Goal: Task Accomplishment & Management: Complete application form

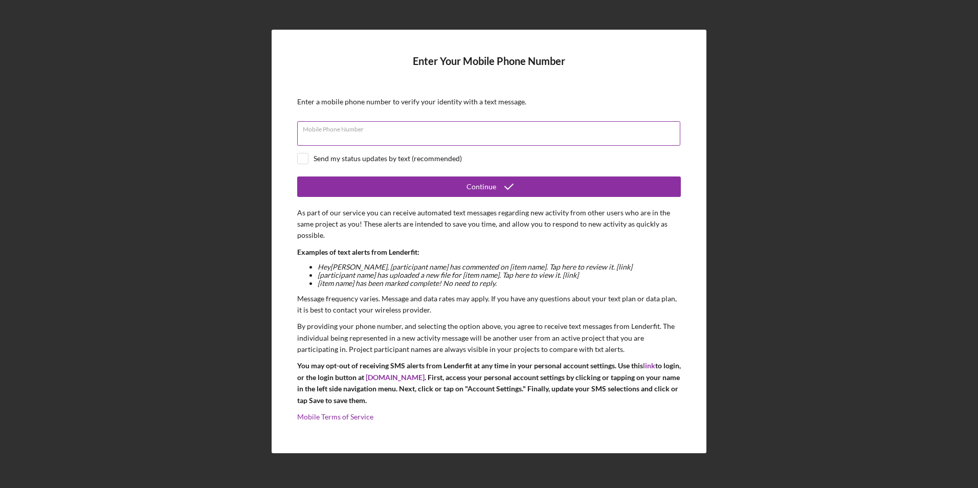
click at [405, 134] on input "Mobile Phone Number" at bounding box center [488, 133] width 383 height 25
type input "(978) 790-2847"
click at [301, 160] on input "checkbox" at bounding box center [303, 158] width 10 height 10
checkbox input "true"
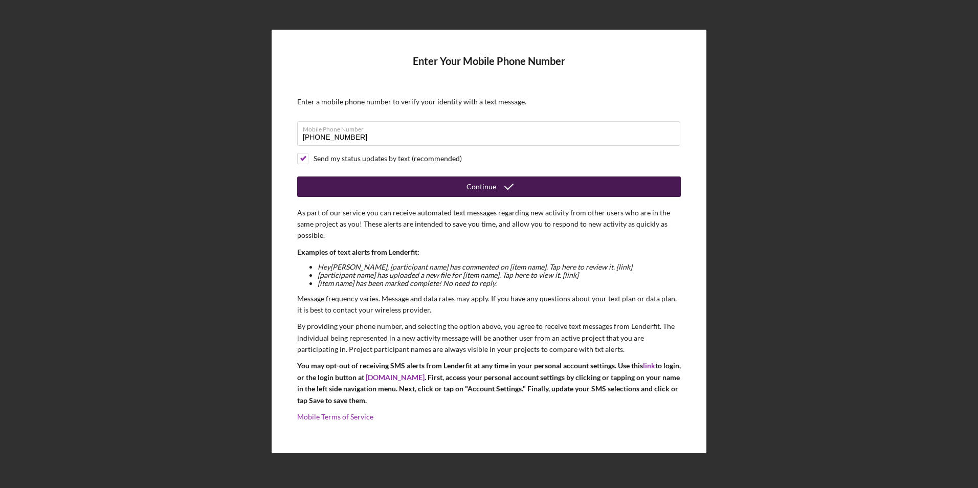
click at [515, 188] on icon "submit" at bounding box center [509, 187] width 26 height 26
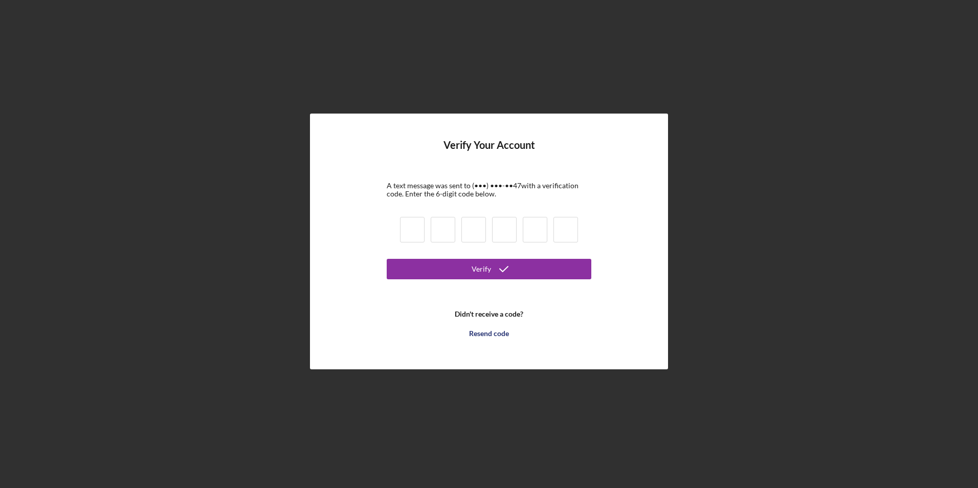
click at [408, 230] on input at bounding box center [412, 230] width 25 height 26
type input "1"
type input "4"
type input "0"
type input "3"
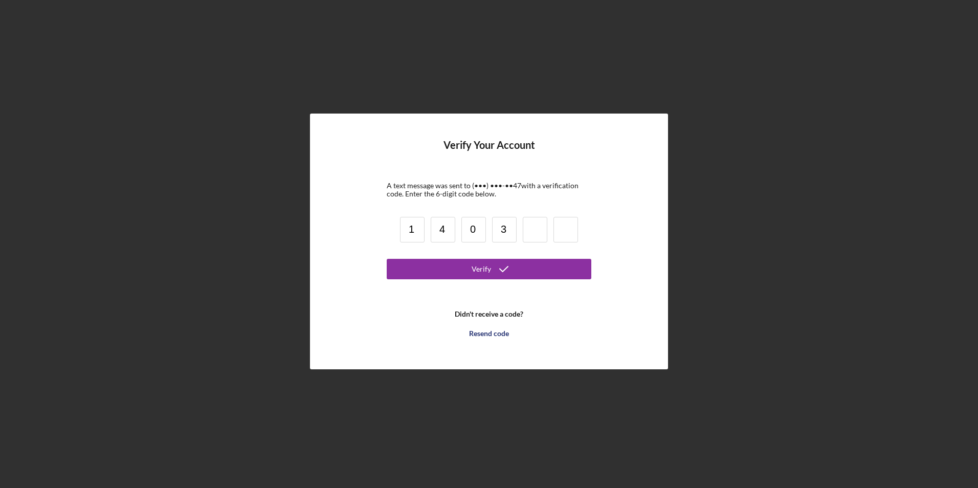
type input "8"
type input "2"
click at [518, 269] on button "Verify" at bounding box center [489, 269] width 205 height 20
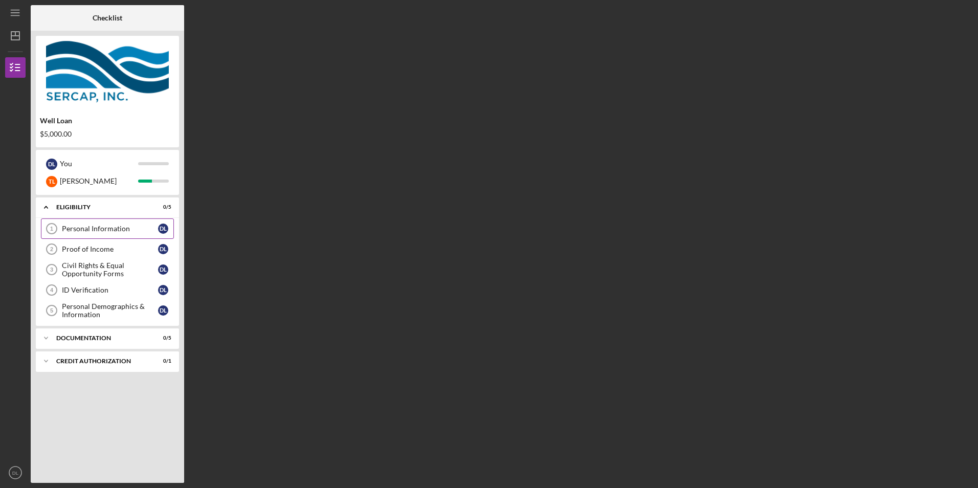
click at [95, 229] on div "Personal Information" at bounding box center [110, 228] width 96 height 8
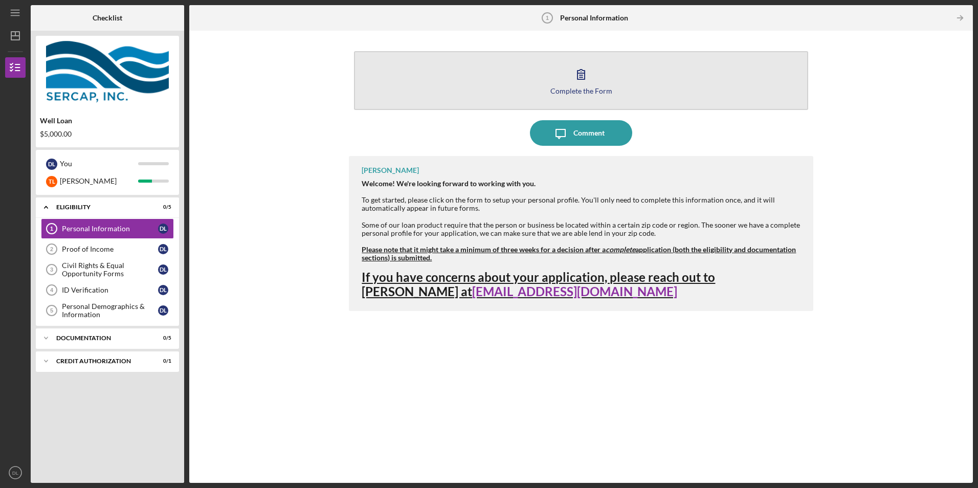
click at [558, 90] on div "Complete the Form" at bounding box center [581, 91] width 62 height 8
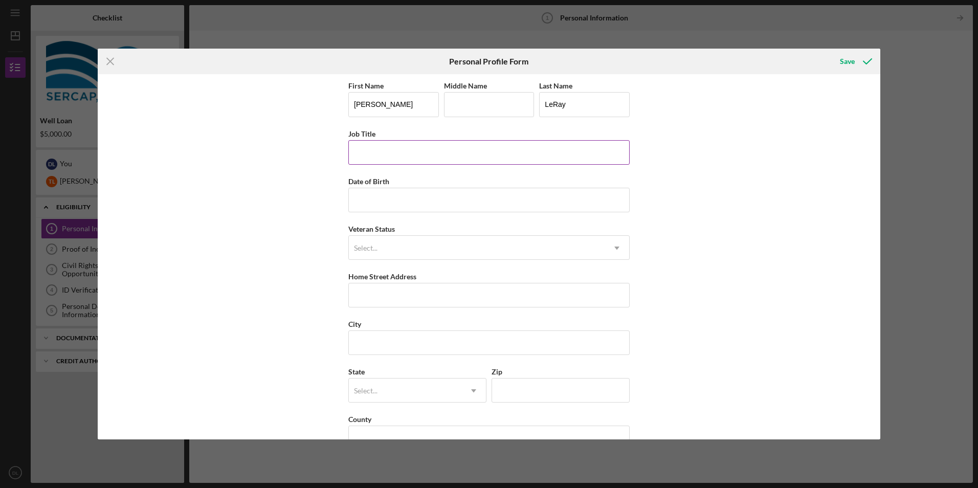
click at [425, 153] on input "Job Title" at bounding box center [488, 152] width 281 height 25
type input "Retired"
click at [404, 203] on input "Date of Birth" at bounding box center [488, 200] width 281 height 25
type input "12/04/1955"
click at [312, 272] on div "First Name Debra Middle Name Last Name LeRay Job Title Retired Date of Birth 12…" at bounding box center [489, 256] width 782 height 365
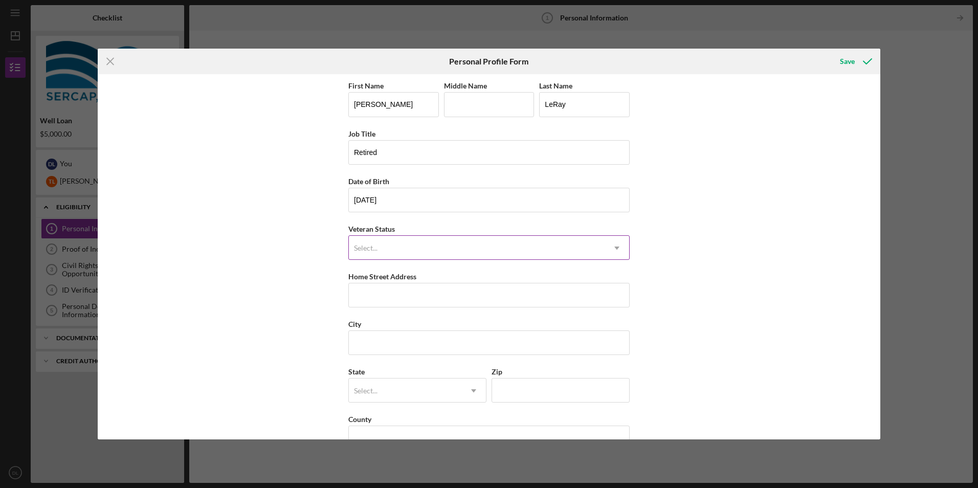
click at [380, 253] on div "Select..." at bounding box center [477, 248] width 256 height 24
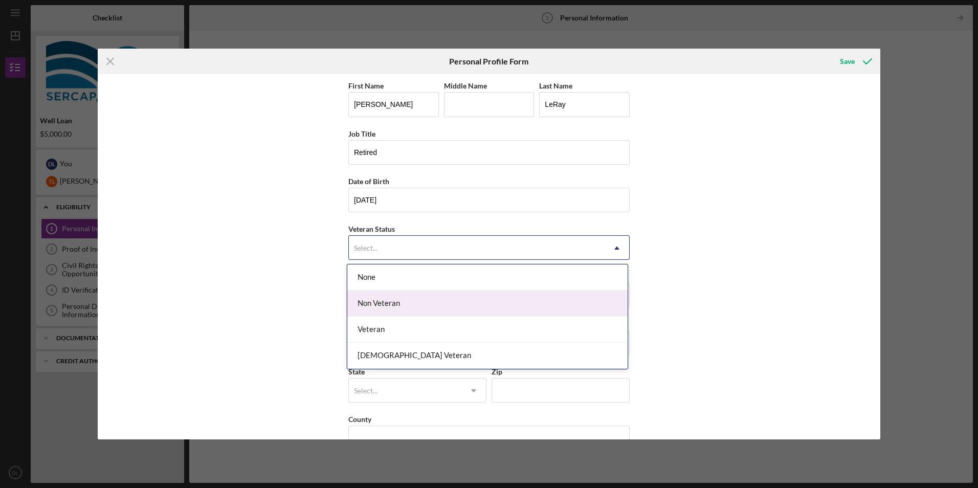
click at [393, 303] on div "Non Veteran" at bounding box center [487, 303] width 280 height 26
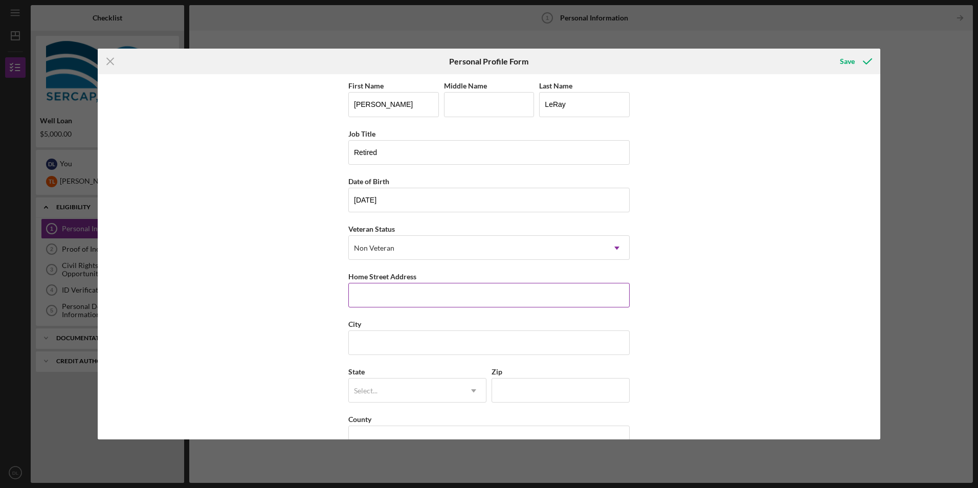
click at [393, 299] on input "Home Street Address" at bounding box center [488, 295] width 281 height 25
type input "56 Brown Road"
click at [352, 347] on input "City" at bounding box center [488, 342] width 281 height 25
type input "Royalston"
drag, startPoint x: 372, startPoint y: 393, endPoint x: 413, endPoint y: 394, distance: 40.9
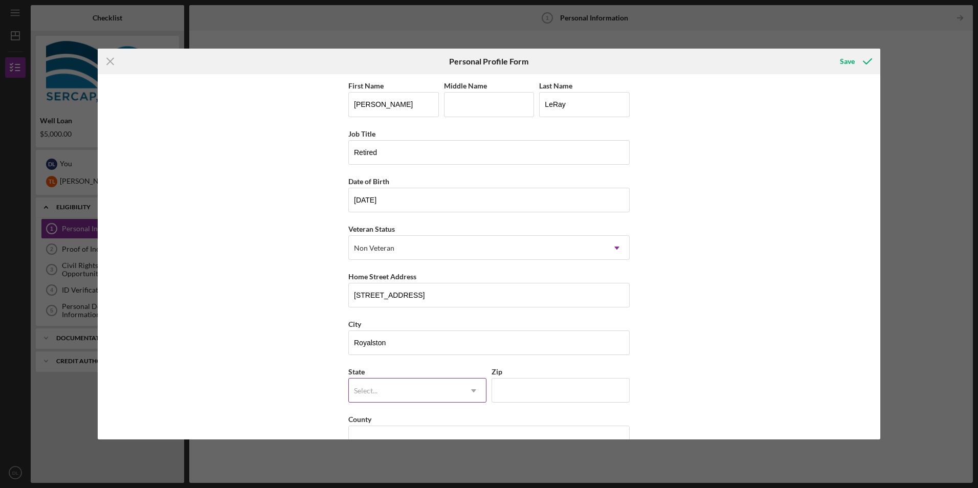
click at [372, 393] on div "Select..." at bounding box center [366, 391] width 24 height 8
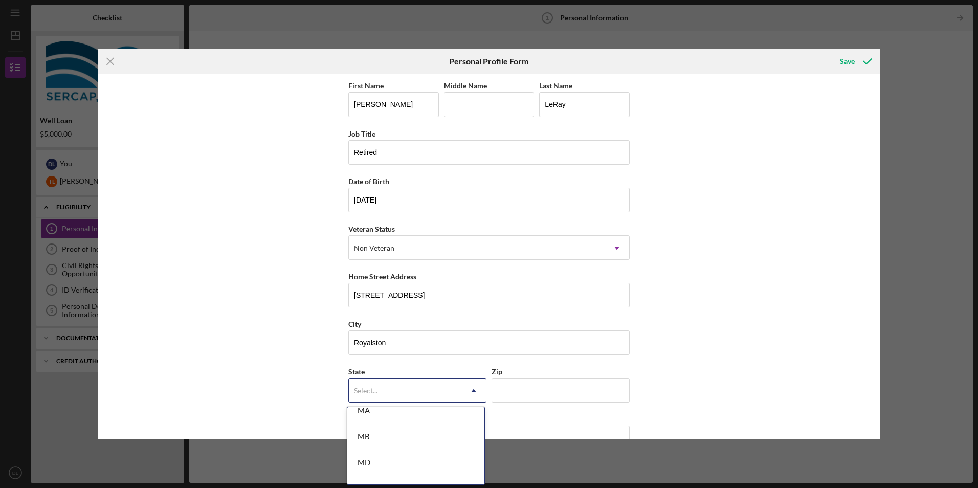
scroll to position [720, 0]
click at [416, 427] on div "MA" at bounding box center [415, 430] width 137 height 26
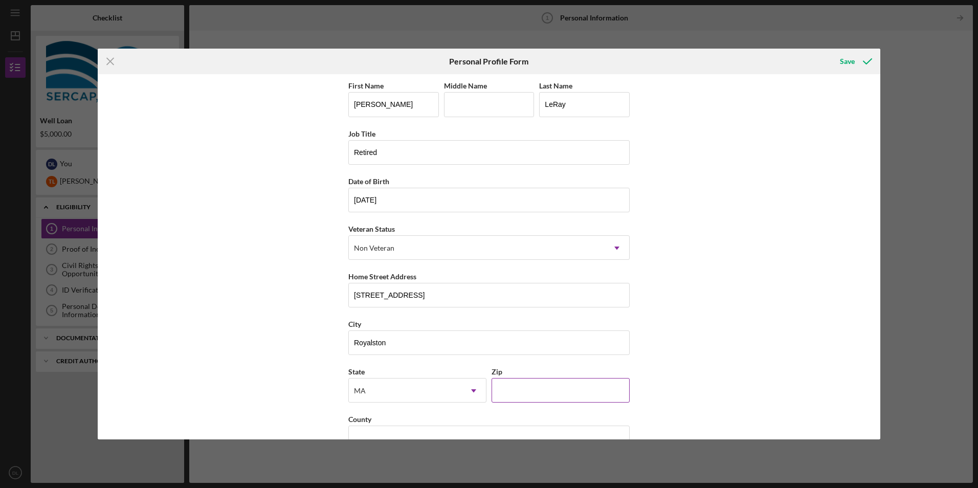
click at [512, 393] on input "Zip" at bounding box center [560, 390] width 138 height 25
type input "01368"
click at [481, 430] on input "County" at bounding box center [488, 437] width 281 height 25
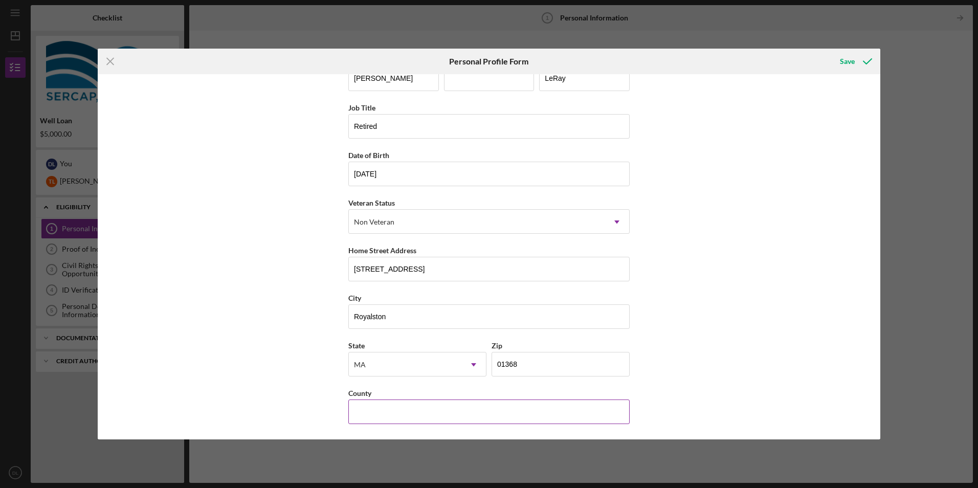
click at [356, 410] on input "County" at bounding box center [488, 411] width 281 height 25
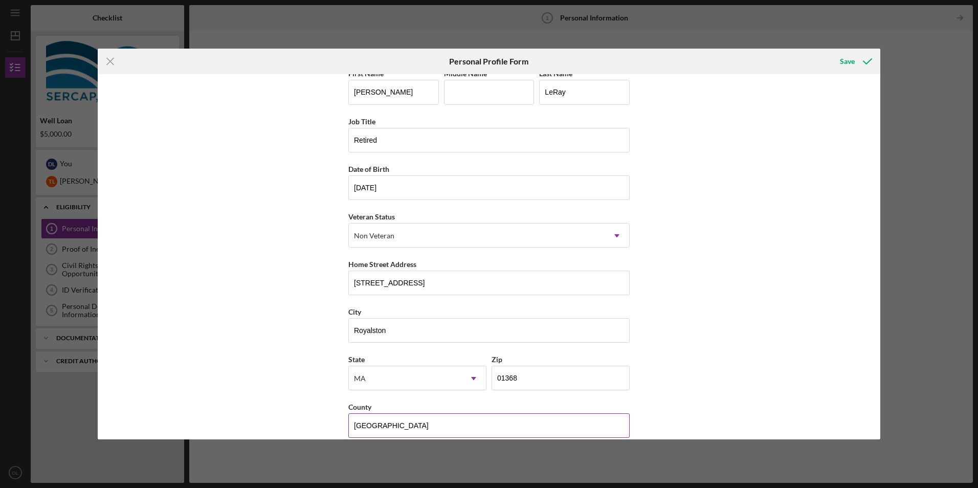
scroll to position [0, 0]
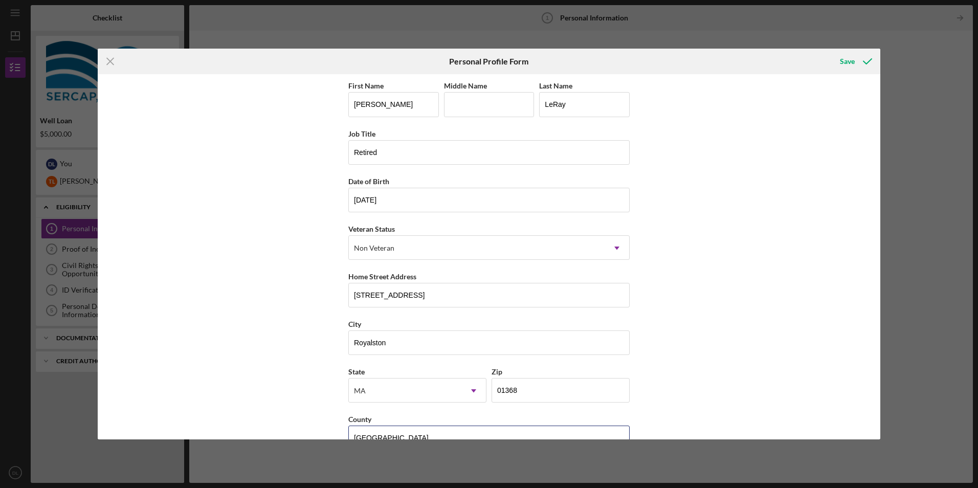
type input "Worcester"
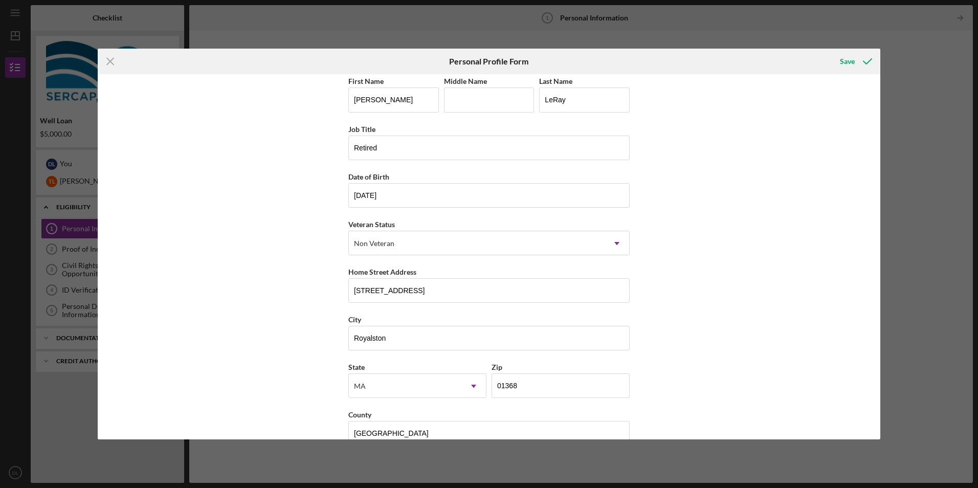
scroll to position [3, 0]
click at [845, 61] on div "Save" at bounding box center [846, 61] width 15 height 20
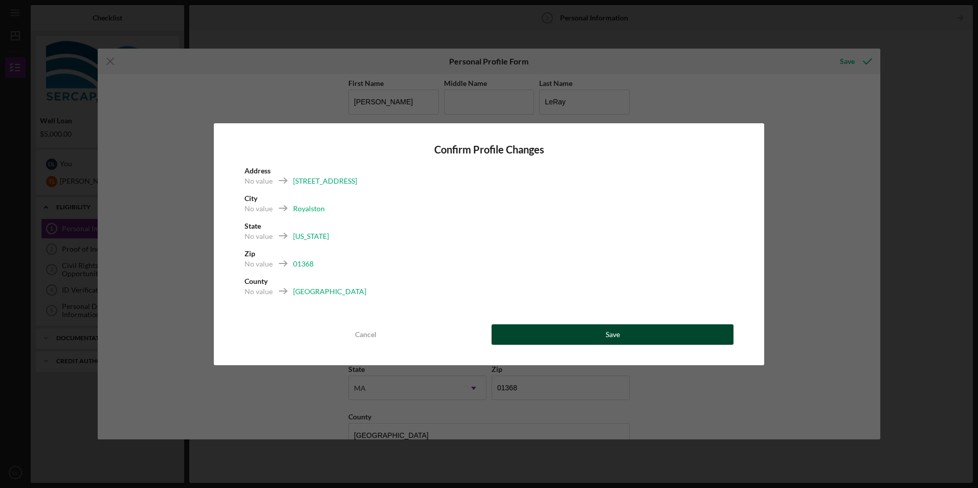
click at [620, 334] on button "Save" at bounding box center [612, 334] width 242 height 20
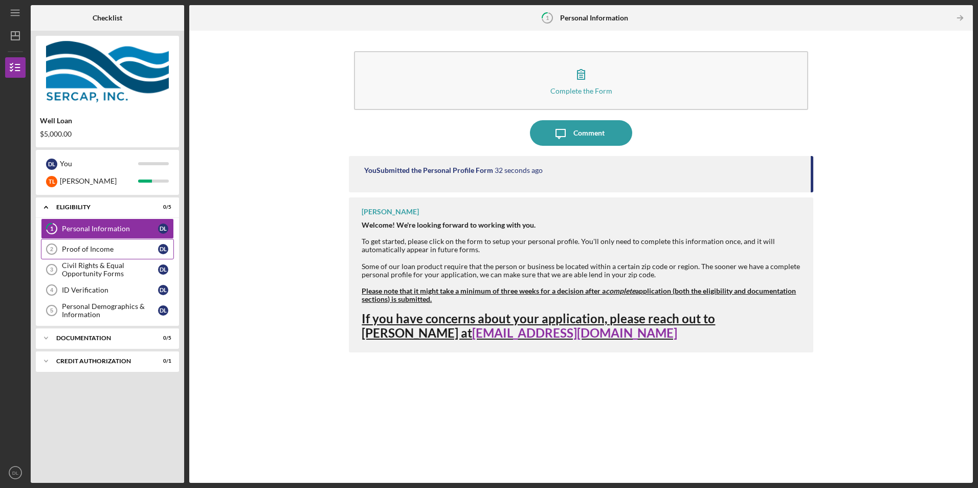
click at [84, 251] on div "Proof of Income" at bounding box center [110, 249] width 96 height 8
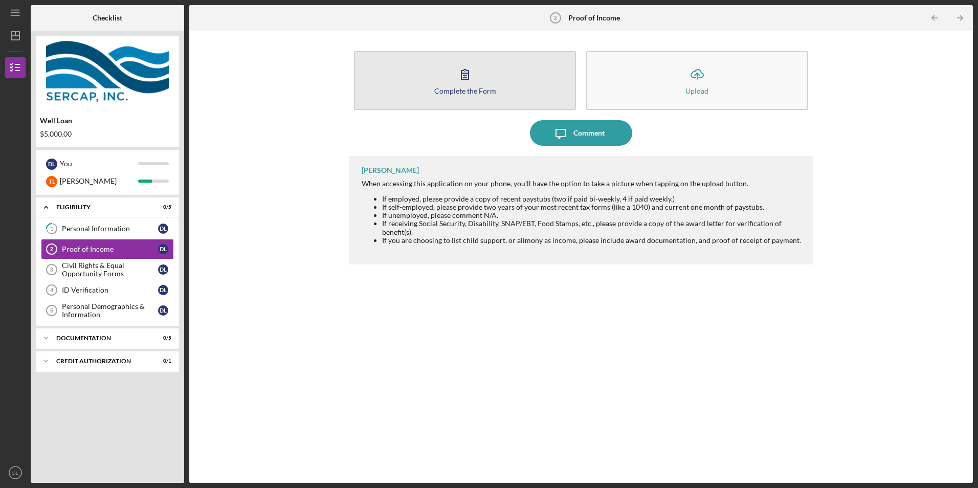
click at [453, 87] on div "Complete the Form" at bounding box center [465, 91] width 62 height 8
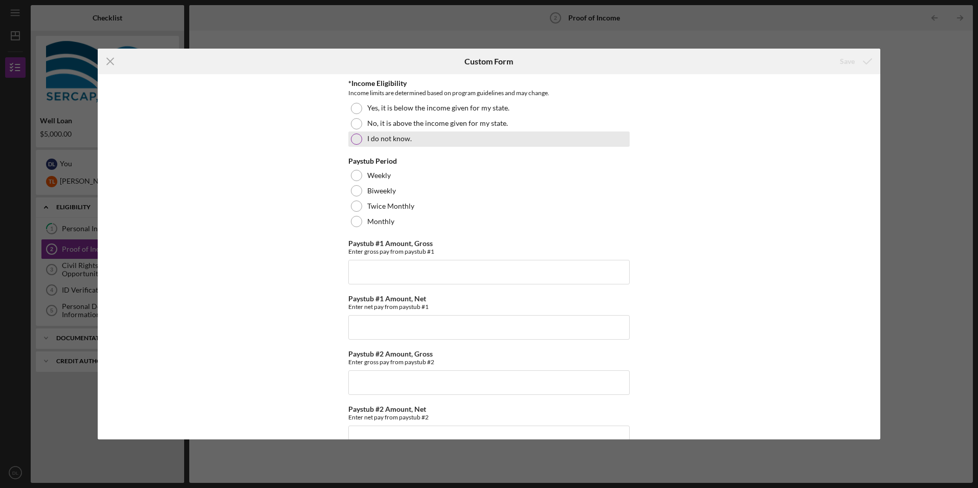
click at [355, 134] on div at bounding box center [356, 138] width 11 height 11
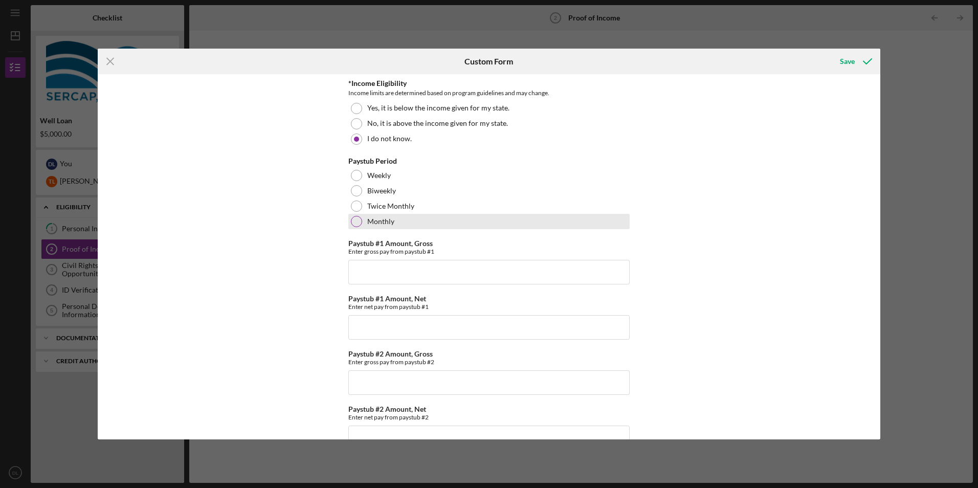
click at [354, 221] on div at bounding box center [356, 221] width 11 height 11
click at [363, 271] on input "Paystub #1 Amount, Gross" at bounding box center [488, 272] width 281 height 25
click at [113, 61] on icon "Icon/Menu Close" at bounding box center [111, 62] width 26 height 26
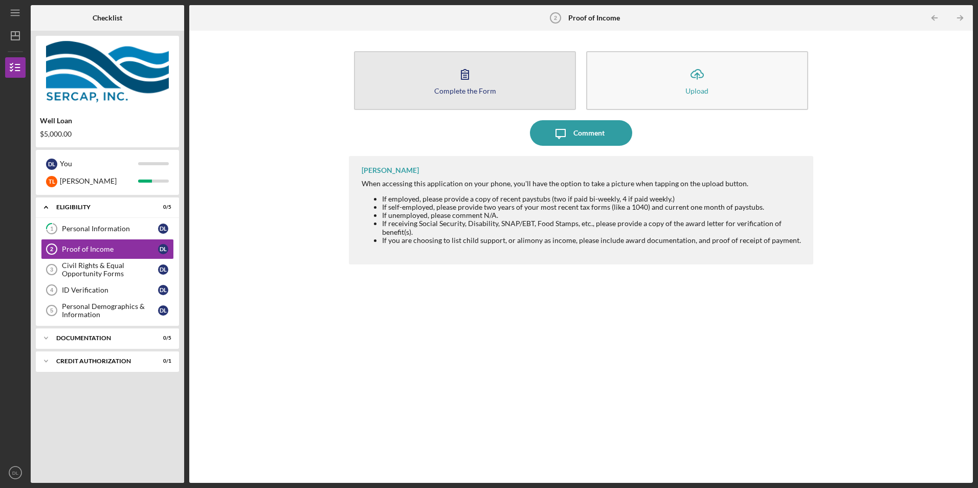
click at [437, 85] on button "Complete the Form Form" at bounding box center [465, 80] width 222 height 59
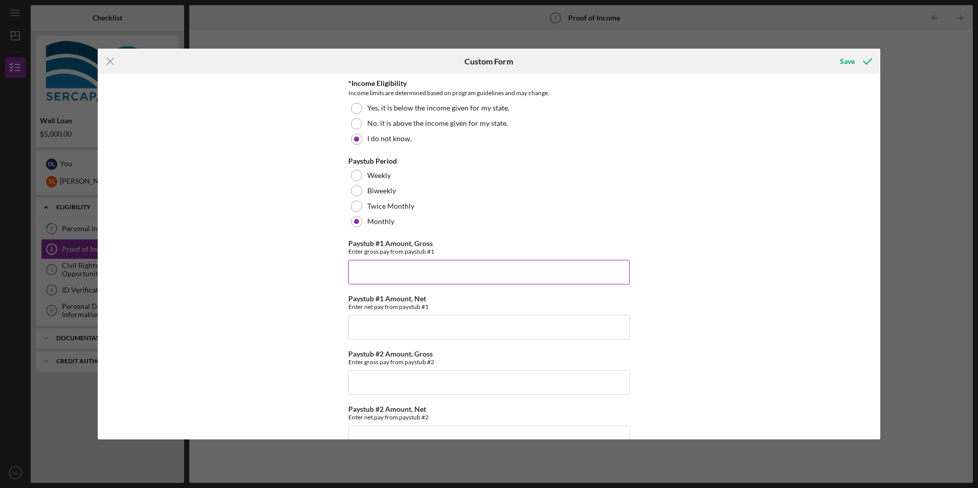
click at [407, 273] on input "Paystub #1 Amount, Gross" at bounding box center [488, 272] width 281 height 25
type input "$1,908"
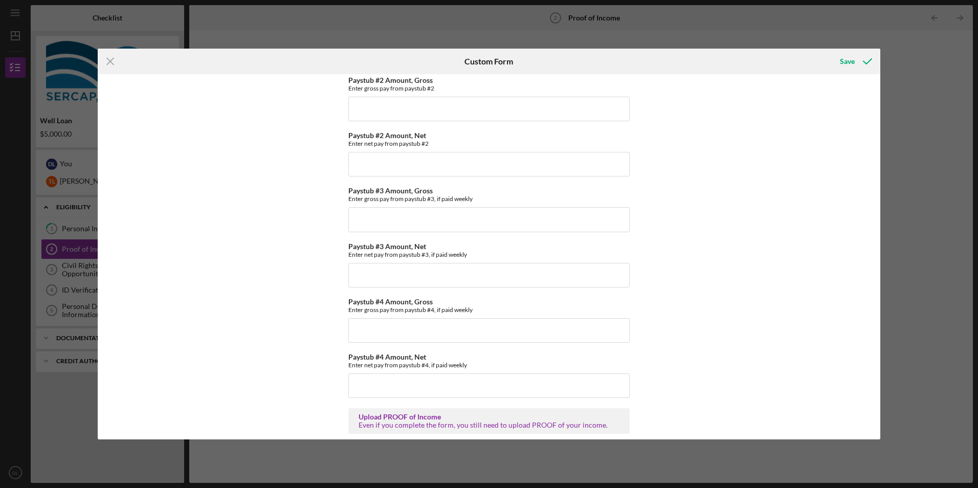
scroll to position [283, 0]
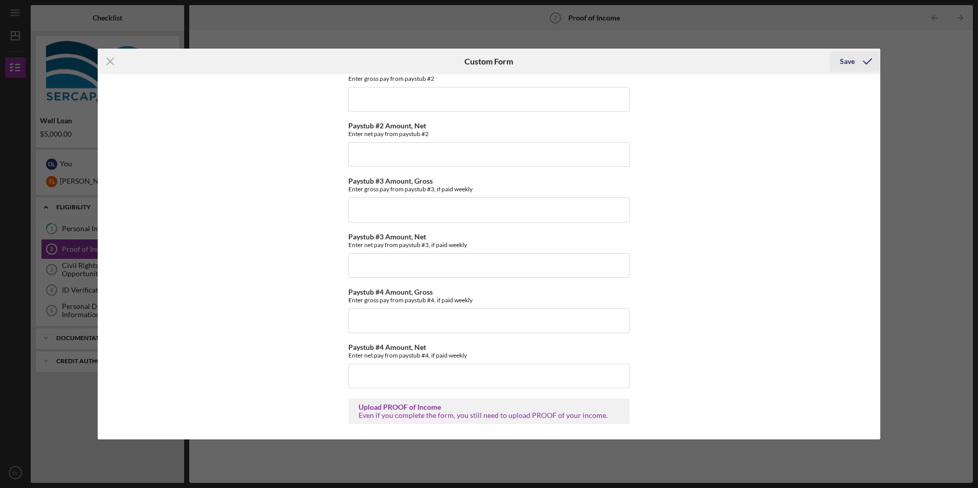
click at [849, 63] on div "Save" at bounding box center [846, 61] width 15 height 20
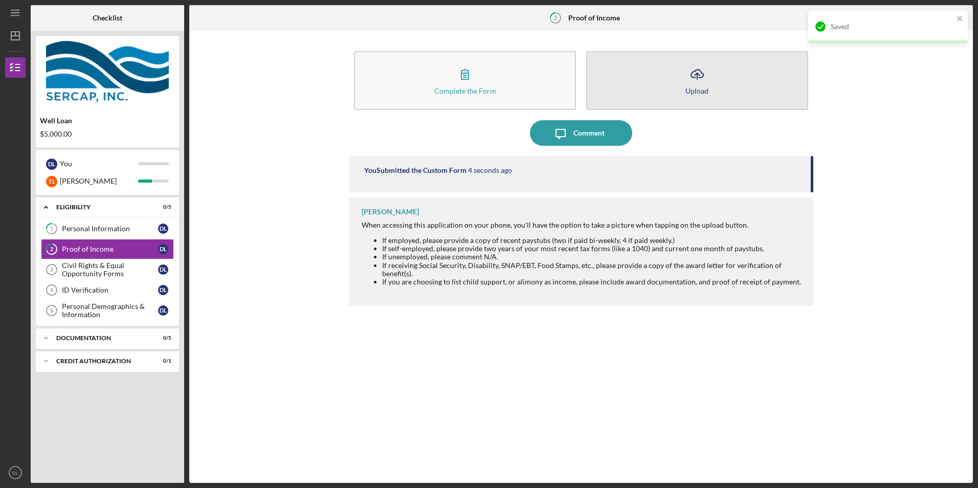
click at [711, 78] on button "Icon/Upload Upload" at bounding box center [697, 80] width 222 height 59
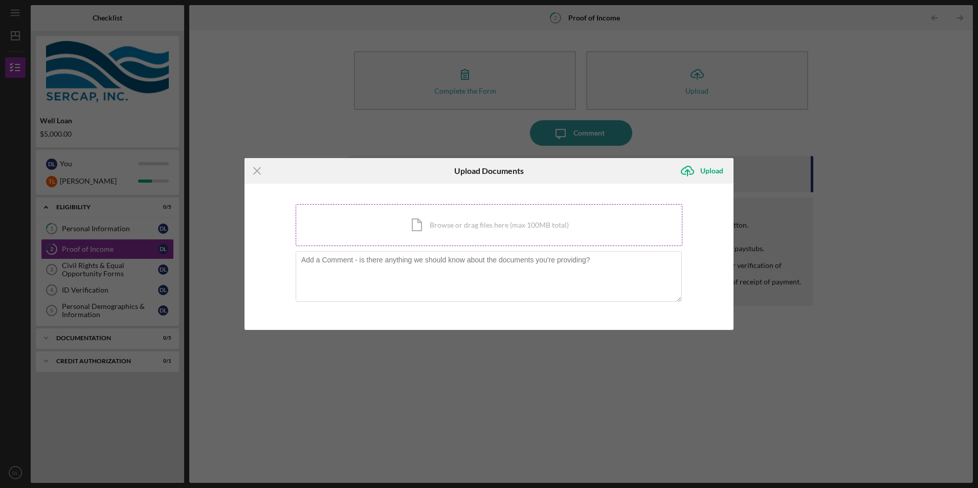
click at [419, 224] on div "Icon/Document Browse or drag files here (max 100MB total) Tap to choose files o…" at bounding box center [489, 225] width 387 height 42
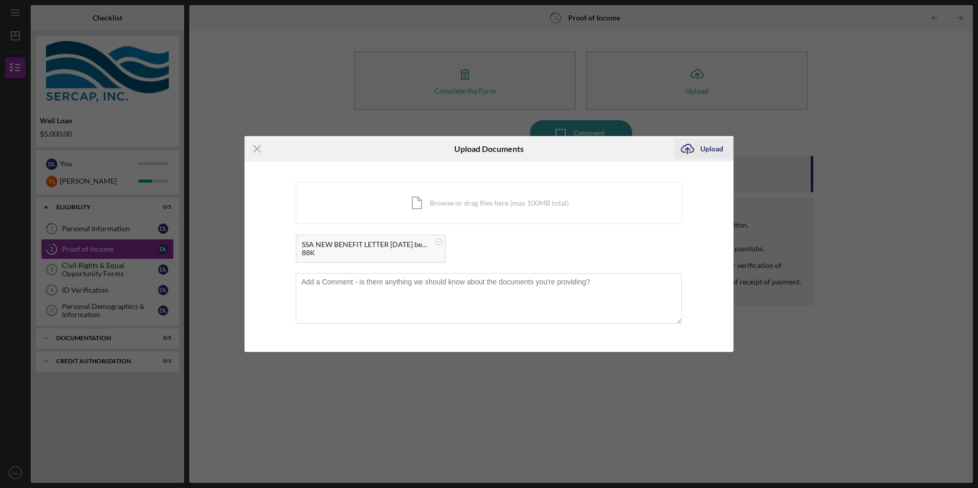
click at [712, 150] on div "Upload" at bounding box center [711, 149] width 23 height 20
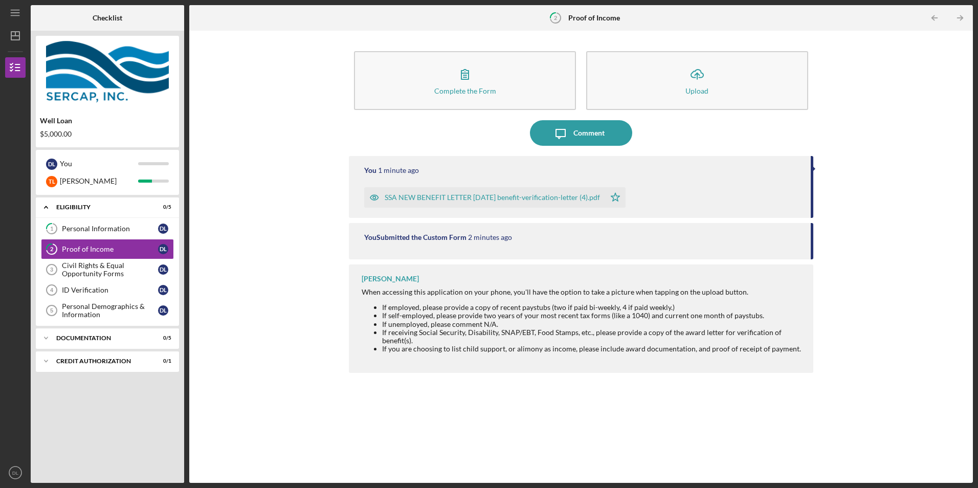
click at [541, 200] on div "SSA NEW BENEFIT LETTER 3.29.2025 benefit-verification-letter (4).pdf" at bounding box center [491, 197] width 215 height 8
click at [620, 197] on polygon "button" at bounding box center [615, 197] width 9 height 8
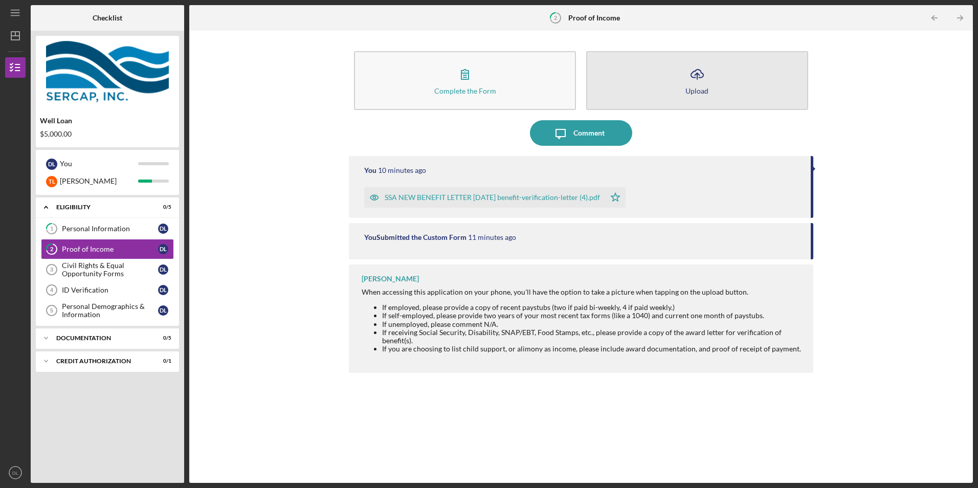
click at [682, 89] on button "Icon/Upload Upload" at bounding box center [697, 80] width 222 height 59
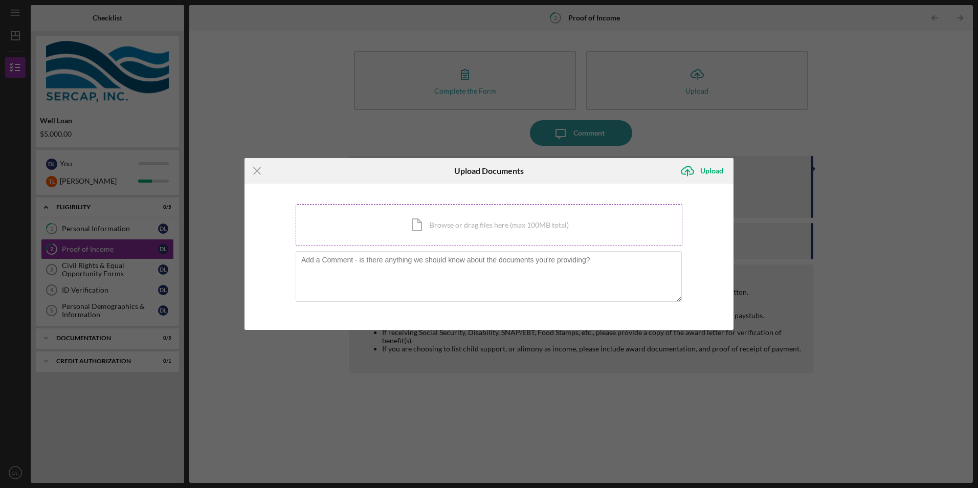
click at [417, 223] on div "Icon/Document Browse or drag files here (max 100MB total) Tap to choose files o…" at bounding box center [489, 225] width 387 height 42
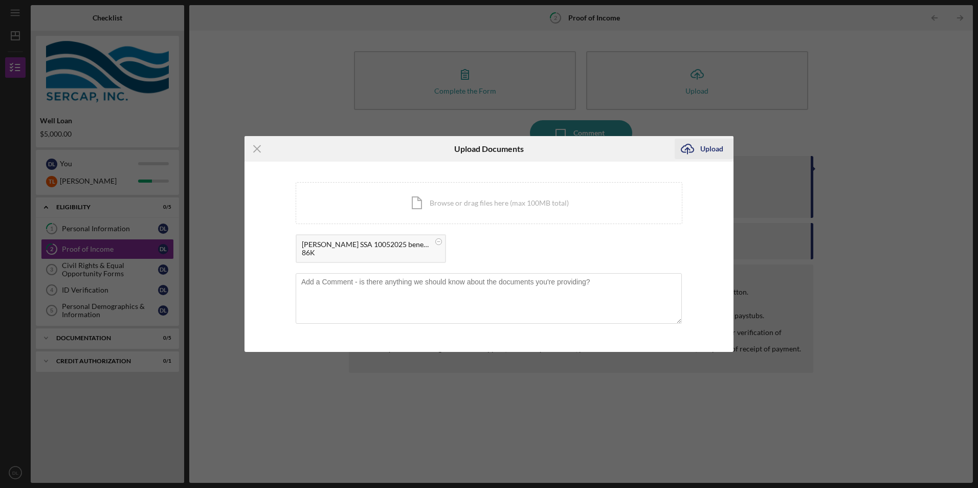
click at [705, 147] on div "Upload" at bounding box center [711, 149] width 23 height 20
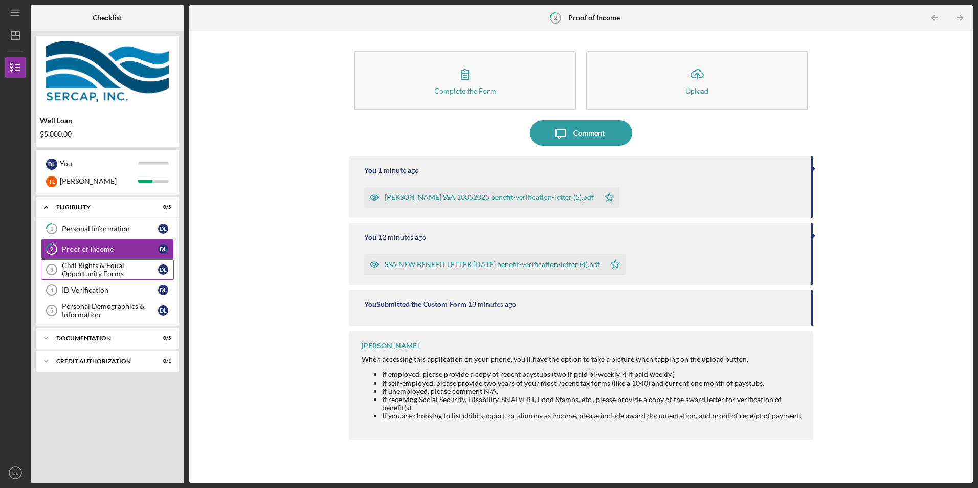
click at [99, 273] on div "Civil Rights & Equal Opportunity Forms" at bounding box center [110, 269] width 96 height 16
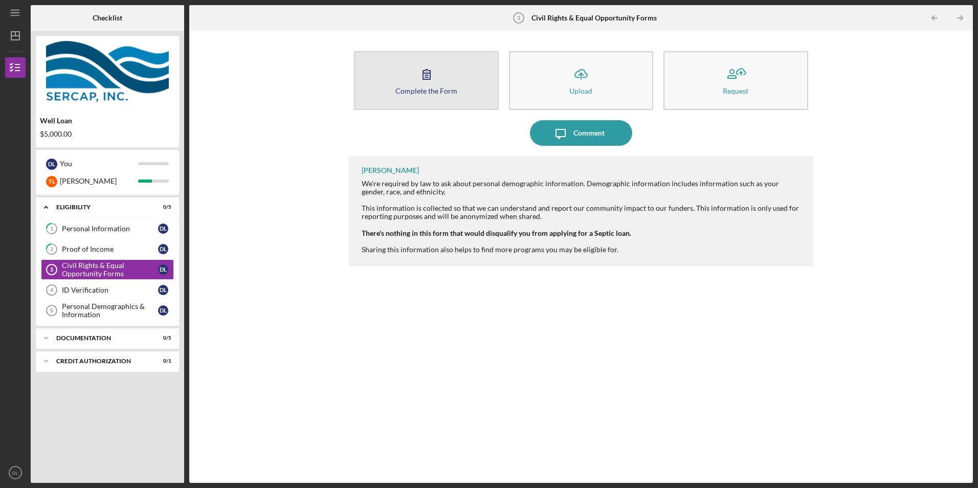
click at [419, 88] on div "Complete the Form" at bounding box center [426, 91] width 62 height 8
click at [459, 89] on button "Complete the Form Form" at bounding box center [426, 80] width 144 height 59
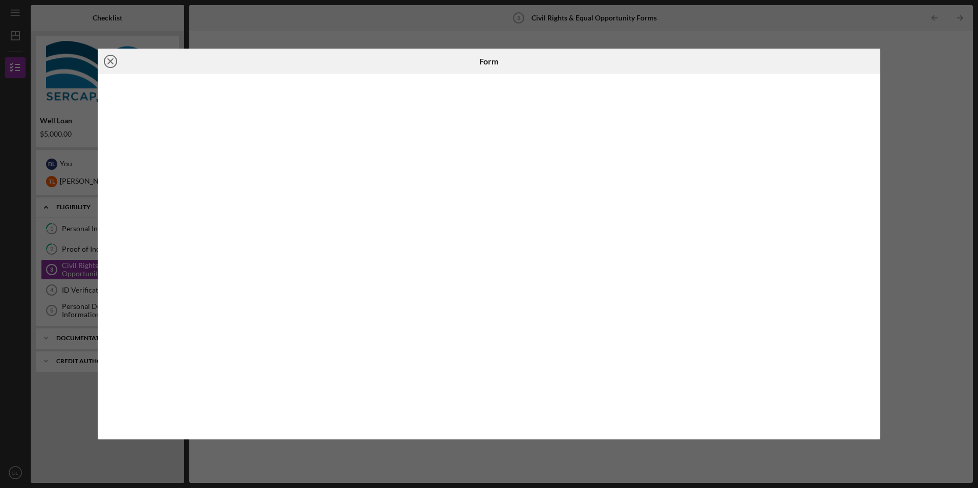
click at [109, 59] on icon "Icon/Close" at bounding box center [111, 62] width 26 height 26
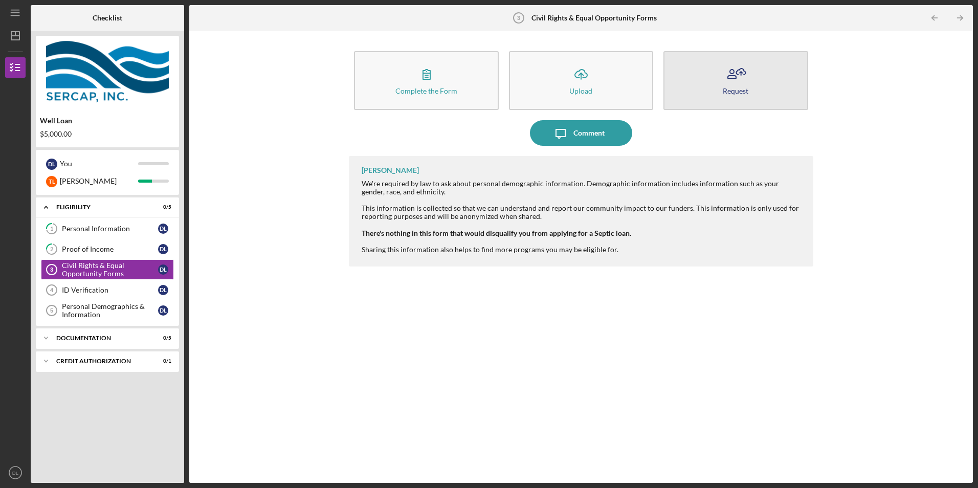
click at [747, 86] on button "Request" at bounding box center [735, 80] width 144 height 59
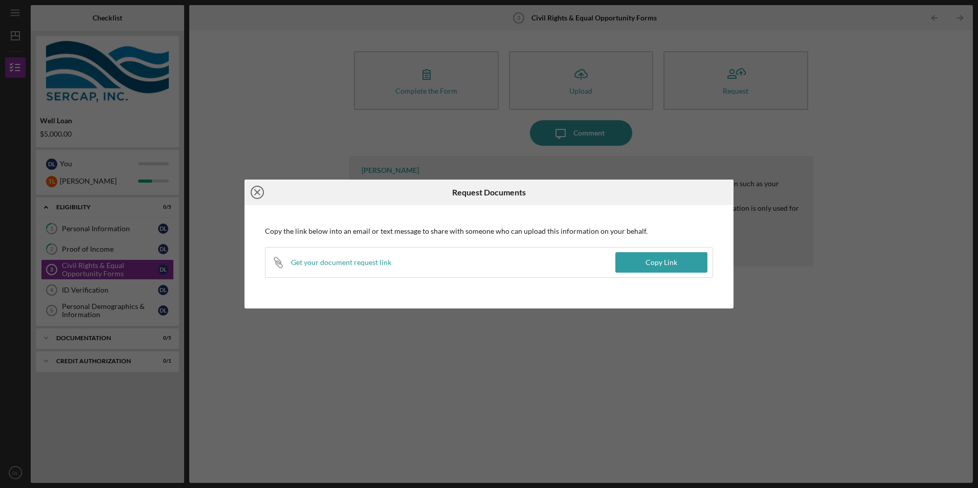
click at [259, 193] on icon "Icon/Close" at bounding box center [257, 192] width 26 height 26
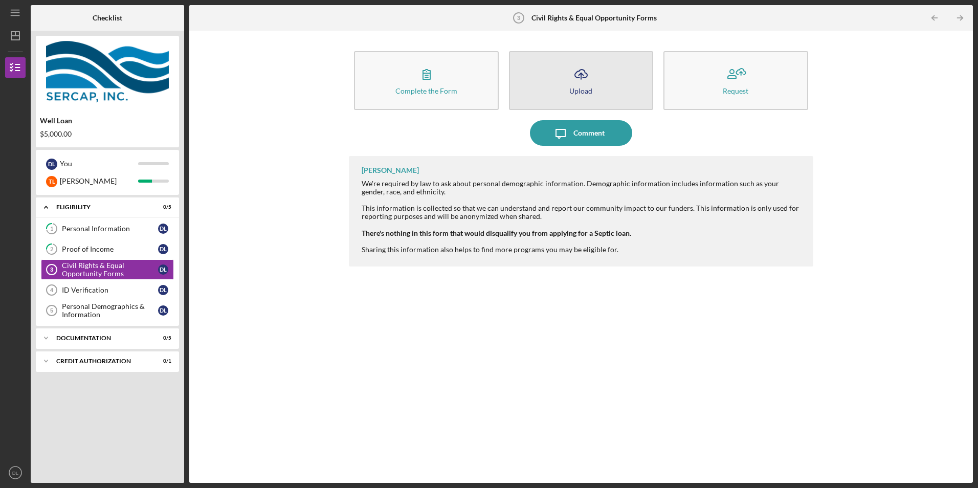
click at [576, 77] on icon "button" at bounding box center [581, 74] width 12 height 8
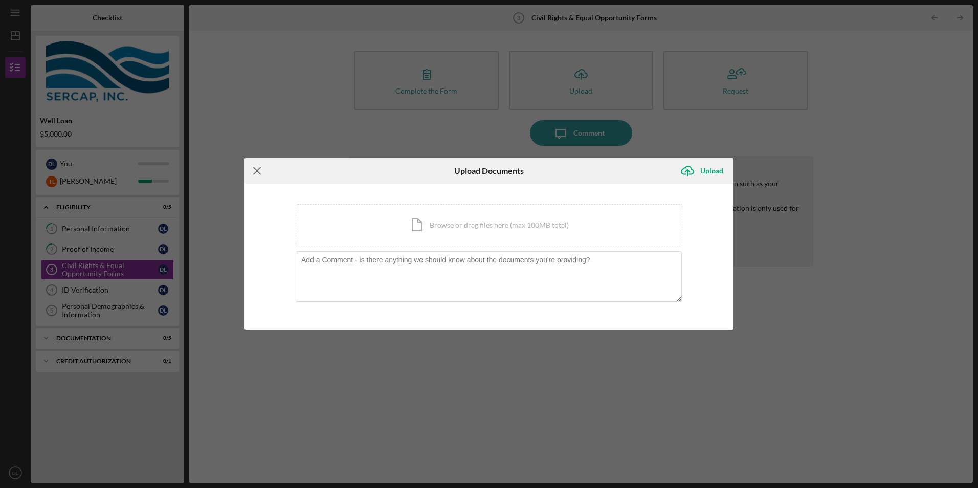
click at [262, 168] on icon "Icon/Menu Close" at bounding box center [257, 171] width 26 height 26
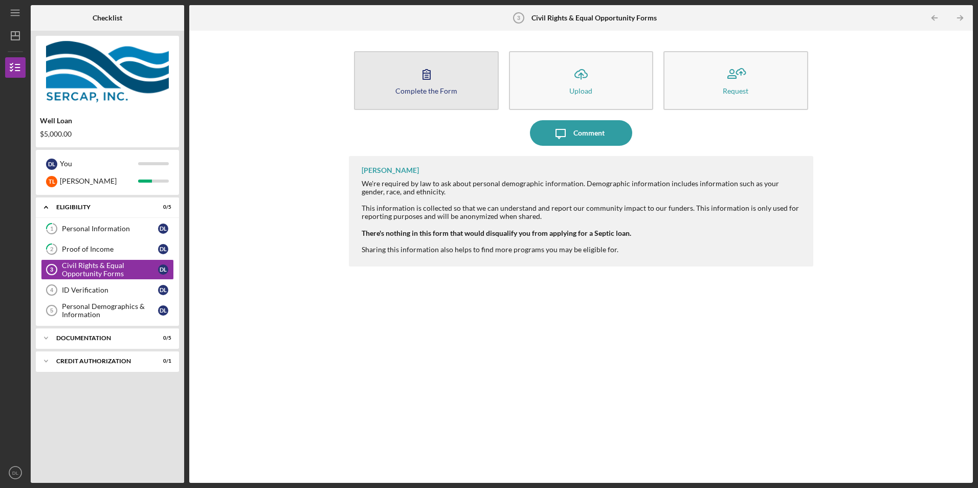
click at [431, 92] on div "Complete the Form" at bounding box center [426, 91] width 62 height 8
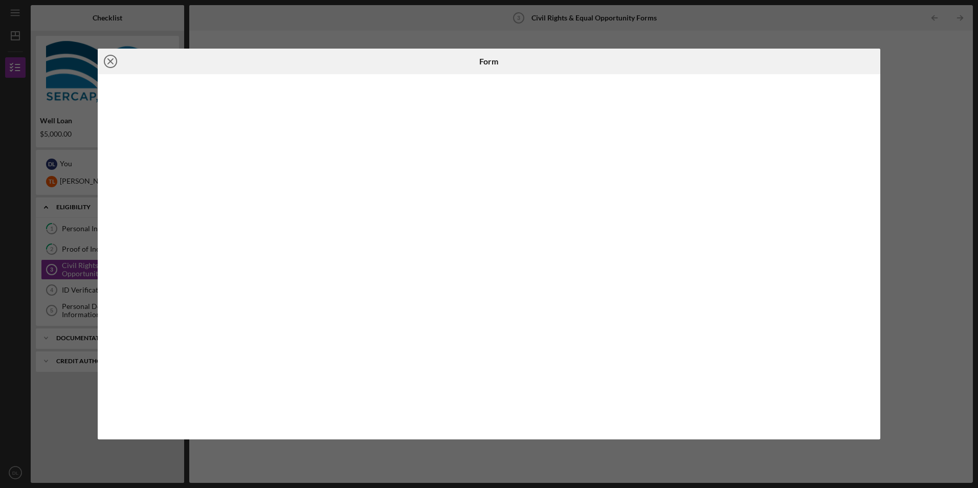
click at [110, 60] on icon "Icon/Close" at bounding box center [111, 62] width 26 height 26
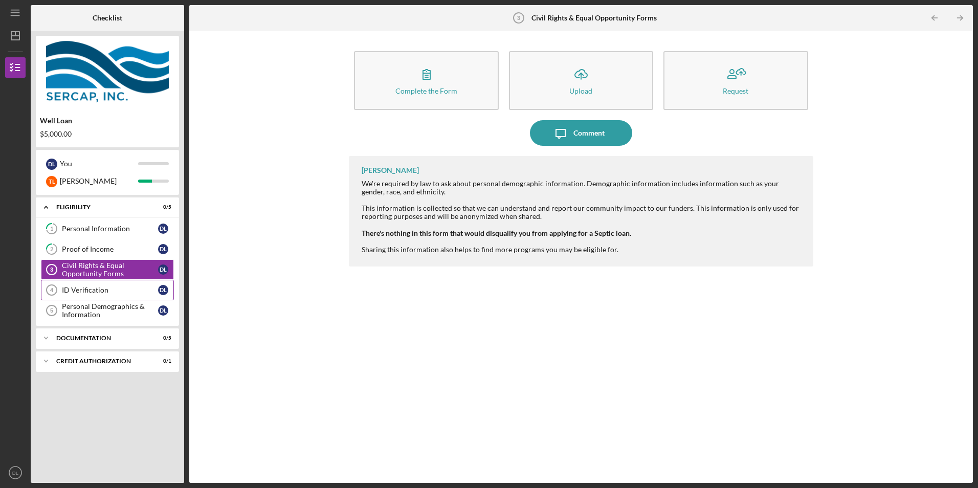
click at [89, 288] on div "ID Verification" at bounding box center [110, 290] width 96 height 8
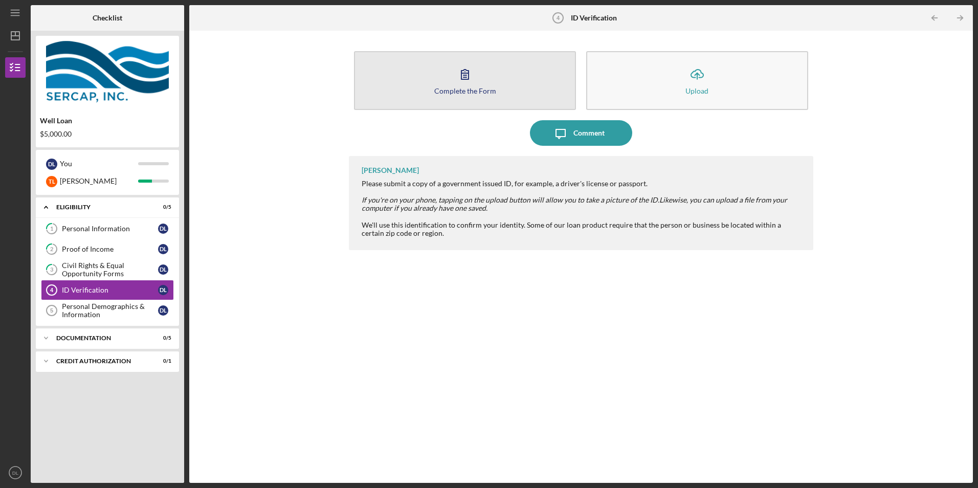
click at [428, 100] on button "Complete the Form Form" at bounding box center [465, 80] width 222 height 59
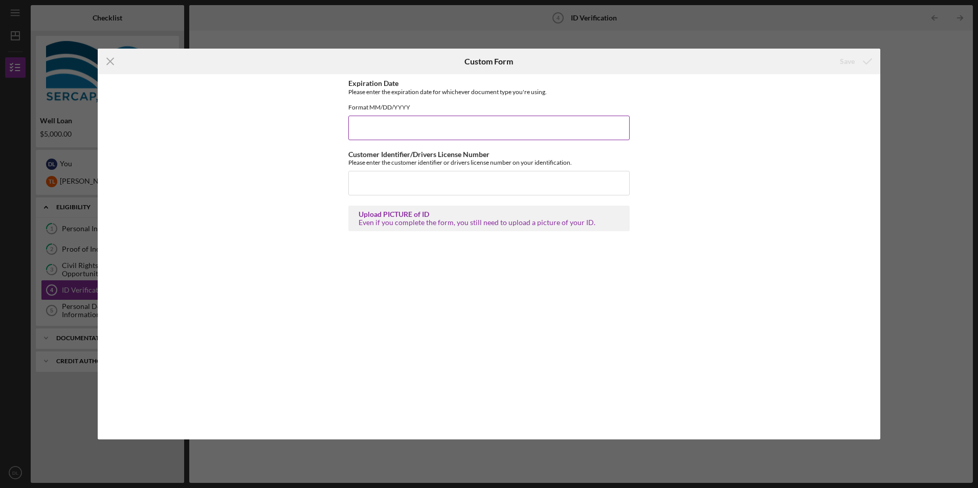
click at [428, 137] on input "Expiration Date" at bounding box center [488, 128] width 281 height 25
type input "12/04/2028"
click at [415, 189] on input "Customer Identifier/Drivers License Number" at bounding box center [488, 183] width 281 height 25
type input "S30931440"
click at [847, 59] on div "Save" at bounding box center [846, 61] width 15 height 20
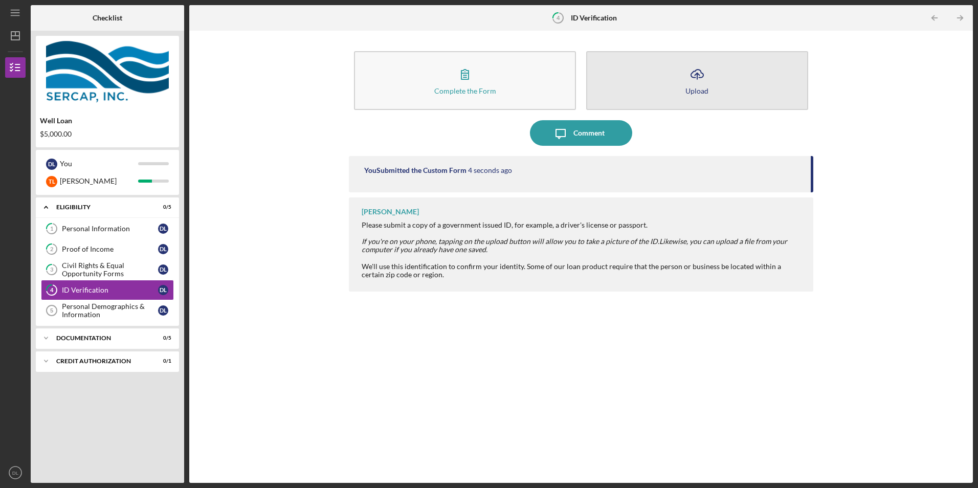
click at [713, 81] on button "Icon/Upload Upload" at bounding box center [697, 80] width 222 height 59
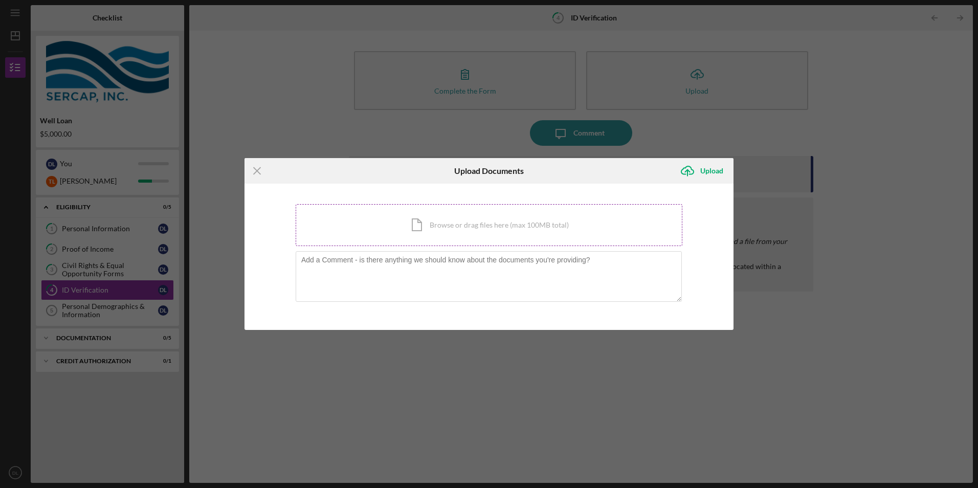
click at [415, 228] on div "Icon/Document Browse or drag files here (max 100MB total) Tap to choose files o…" at bounding box center [489, 225] width 387 height 42
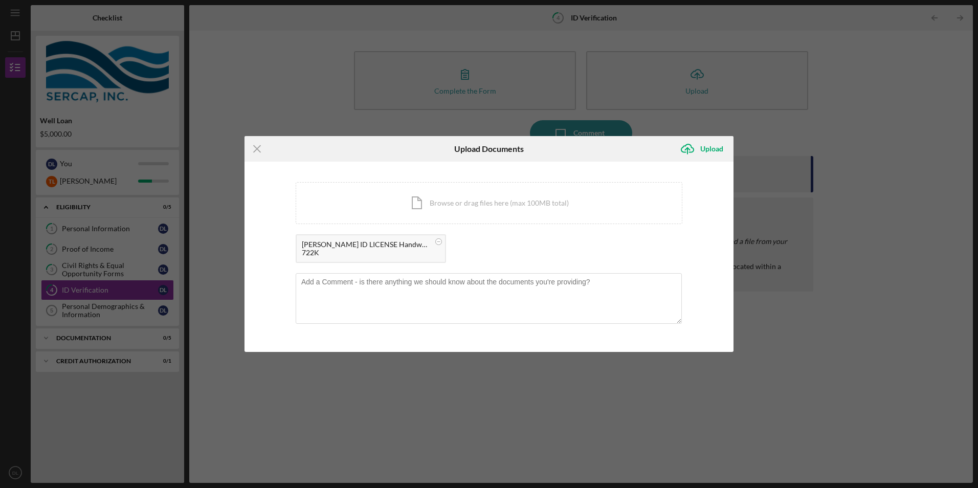
click at [400, 248] on div "DEBRA ID LICENSE Handwritten_2025-05-18_114717.pdf" at bounding box center [366, 244] width 128 height 8
click at [709, 147] on div "Upload" at bounding box center [711, 149] width 23 height 20
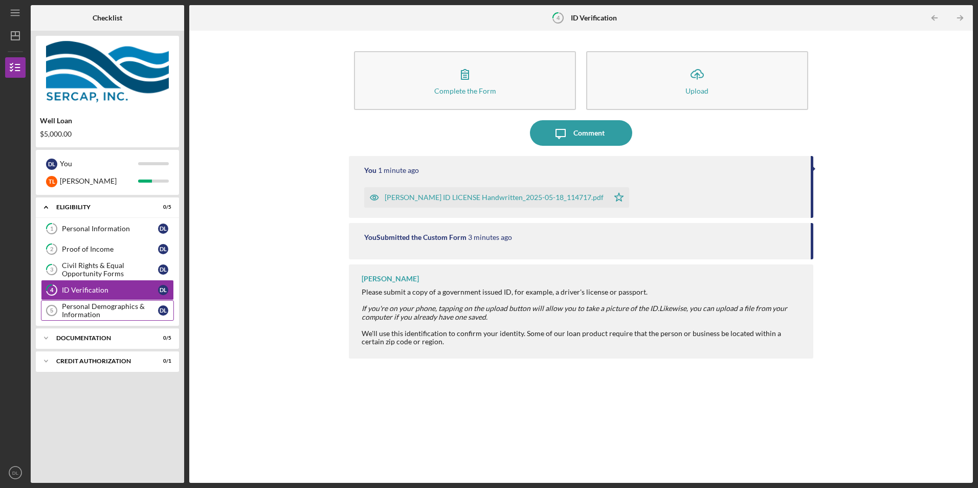
click at [96, 314] on div "Personal Demographics & Information" at bounding box center [110, 310] width 96 height 16
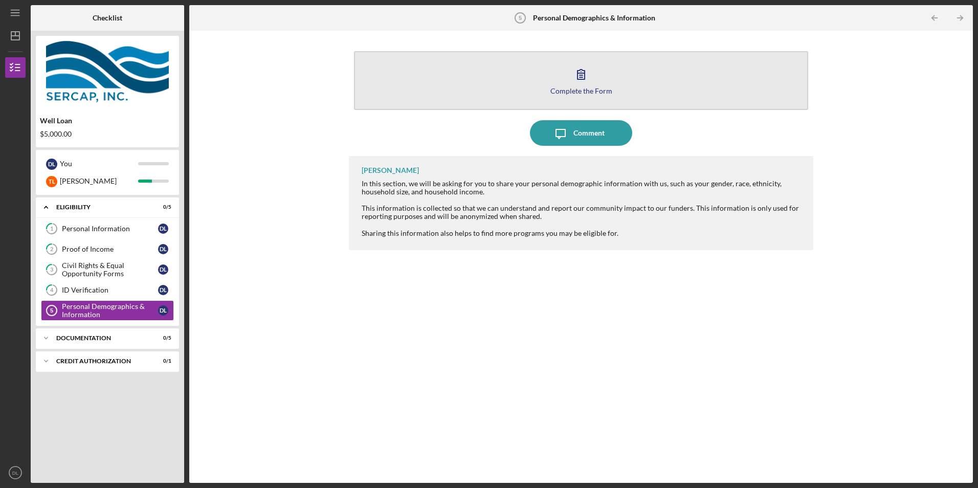
click at [474, 82] on button "Complete the Form Form" at bounding box center [580, 80] width 453 height 59
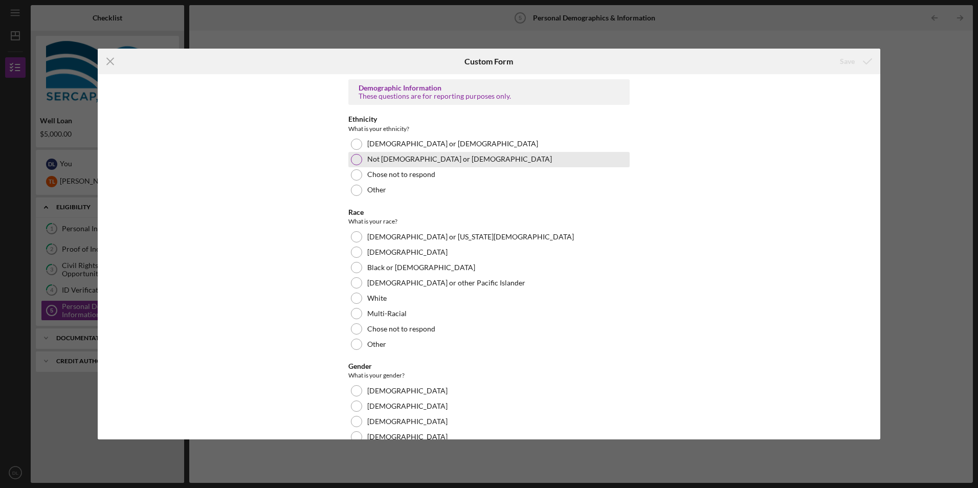
click at [356, 155] on div at bounding box center [356, 159] width 11 height 11
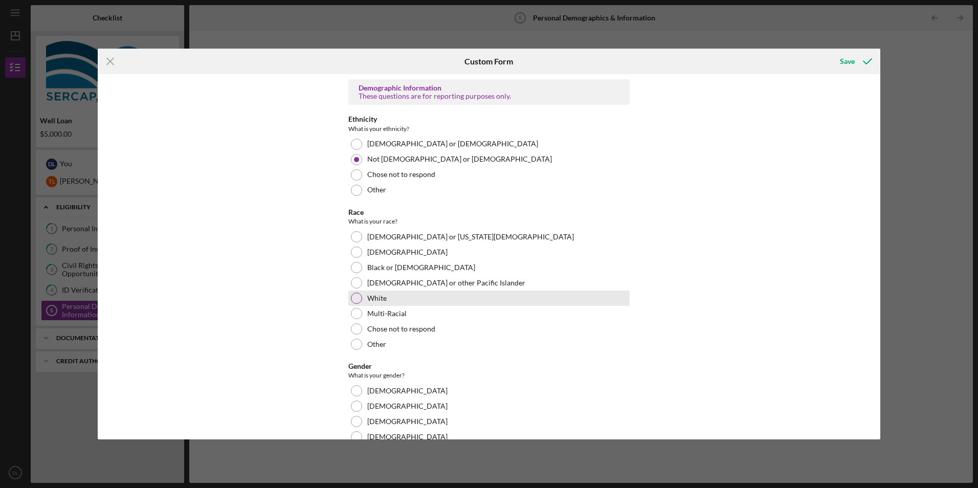
click at [353, 296] on div at bounding box center [356, 297] width 11 height 11
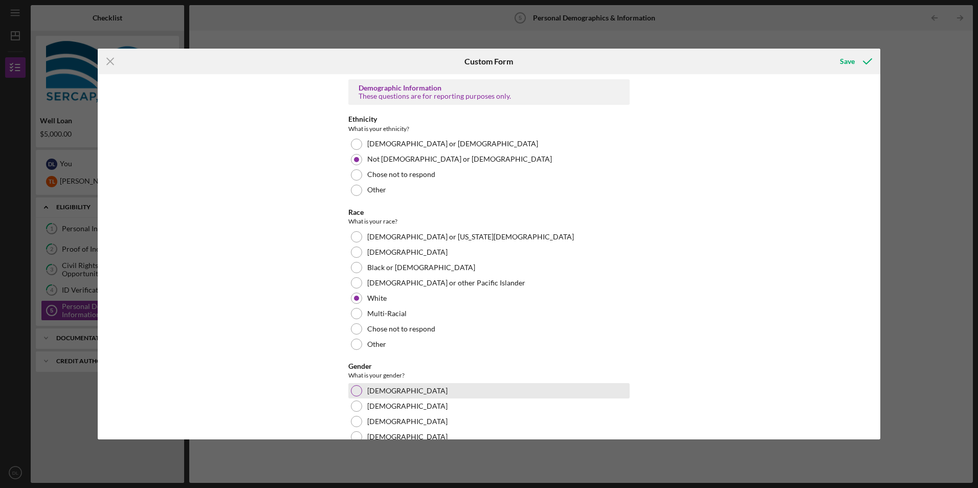
click at [355, 388] on div at bounding box center [356, 390] width 11 height 11
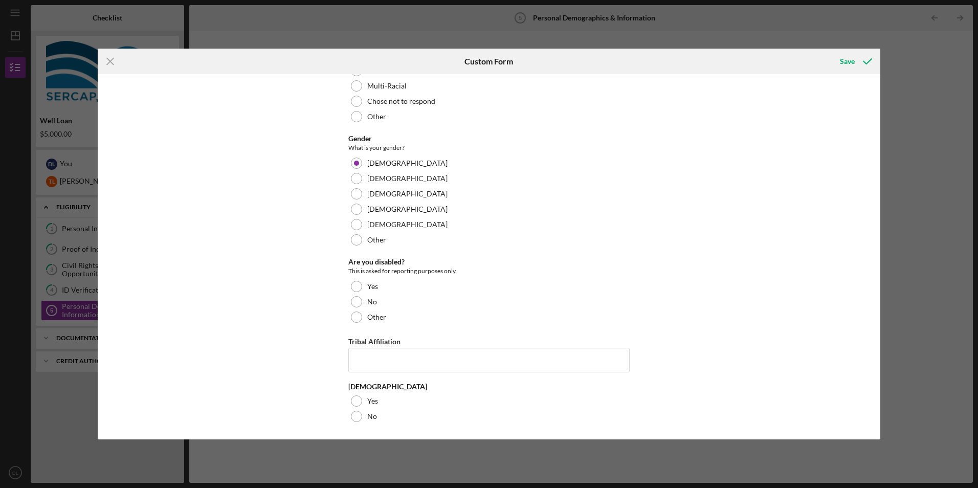
scroll to position [228, 0]
click at [352, 302] on div at bounding box center [356, 301] width 11 height 11
click at [356, 398] on div at bounding box center [356, 400] width 11 height 11
click at [854, 60] on icon "submit" at bounding box center [867, 62] width 26 height 26
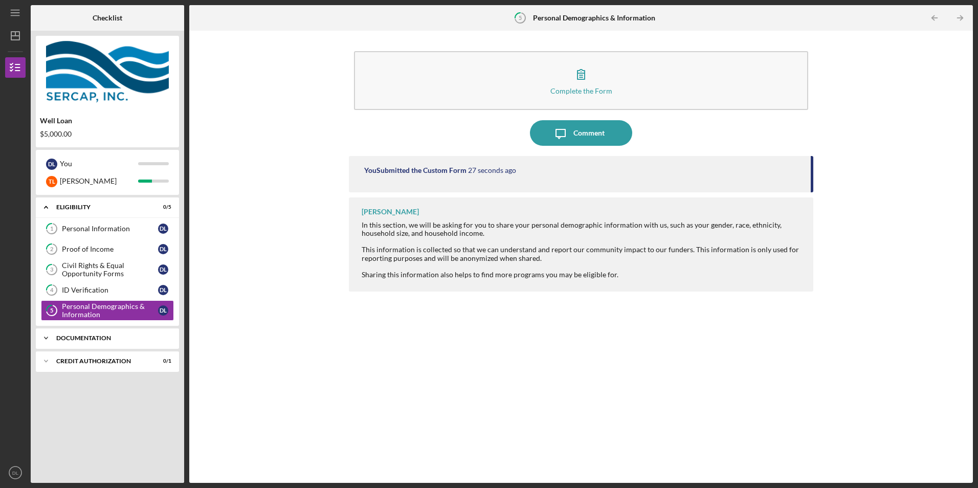
click at [112, 337] on div "Documentation" at bounding box center [111, 338] width 110 height 6
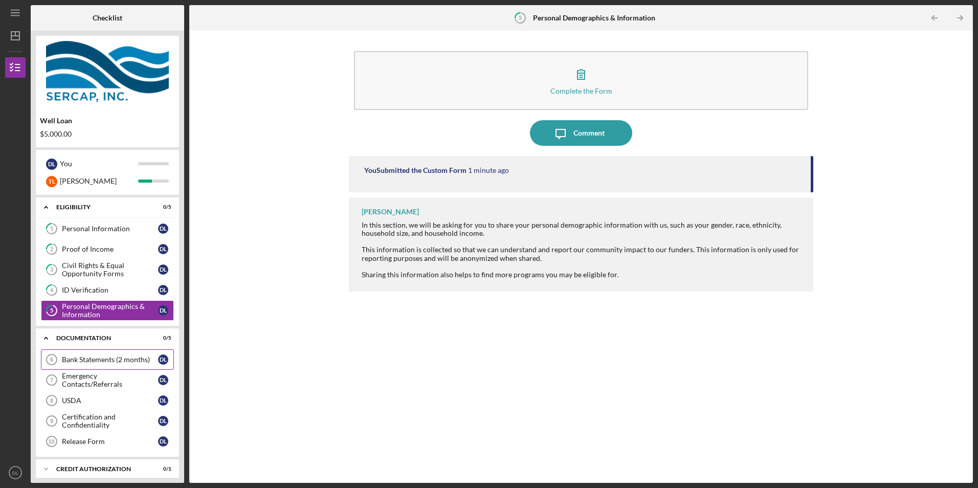
click at [102, 356] on div "Bank Statements (2 months)" at bounding box center [110, 359] width 96 height 8
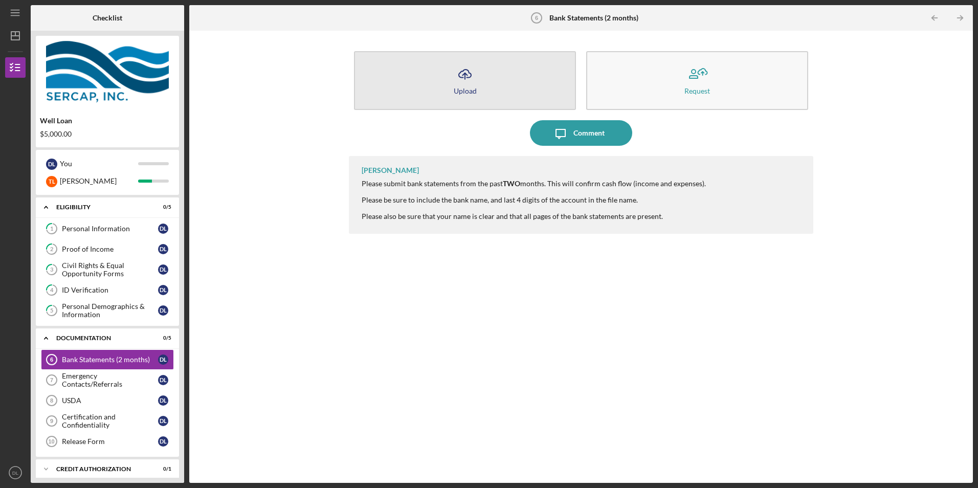
click at [458, 93] on div "Upload" at bounding box center [464, 91] width 23 height 8
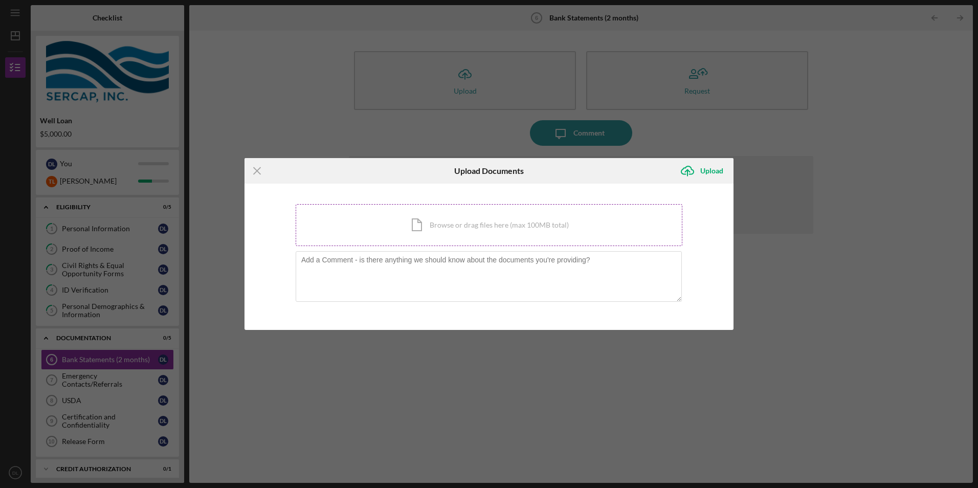
click at [423, 225] on div "Icon/Document Browse or drag files here (max 100MB total) Tap to choose files o…" at bounding box center [489, 225] width 387 height 42
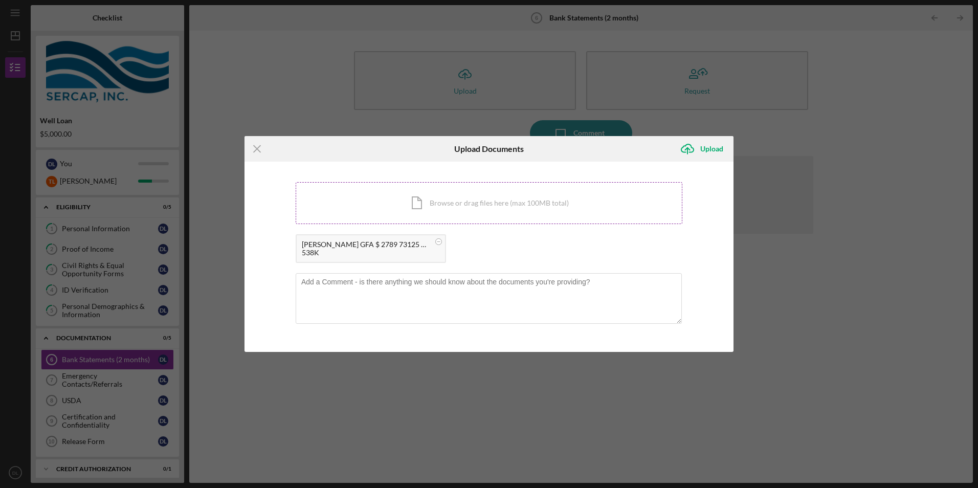
click at [405, 201] on div "Icon/Document Browse or drag files here (max 100MB total) Tap to choose files o…" at bounding box center [489, 203] width 387 height 42
click at [417, 197] on div "Icon/Document Browse or drag files here (max 100MB total) Tap to choose files o…" at bounding box center [489, 203] width 387 height 42
click at [704, 146] on div "Upload" at bounding box center [711, 149] width 23 height 20
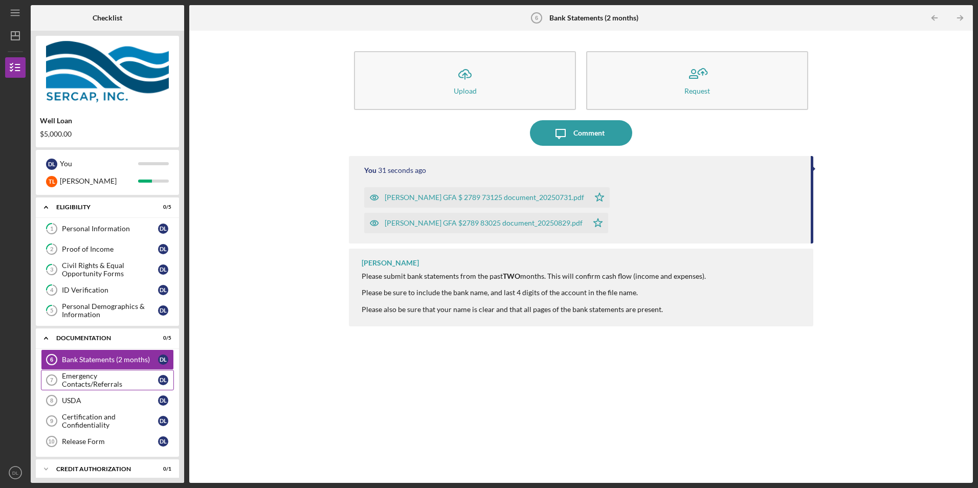
click at [122, 381] on div "Emergency Contacts/Referrals" at bounding box center [110, 380] width 96 height 16
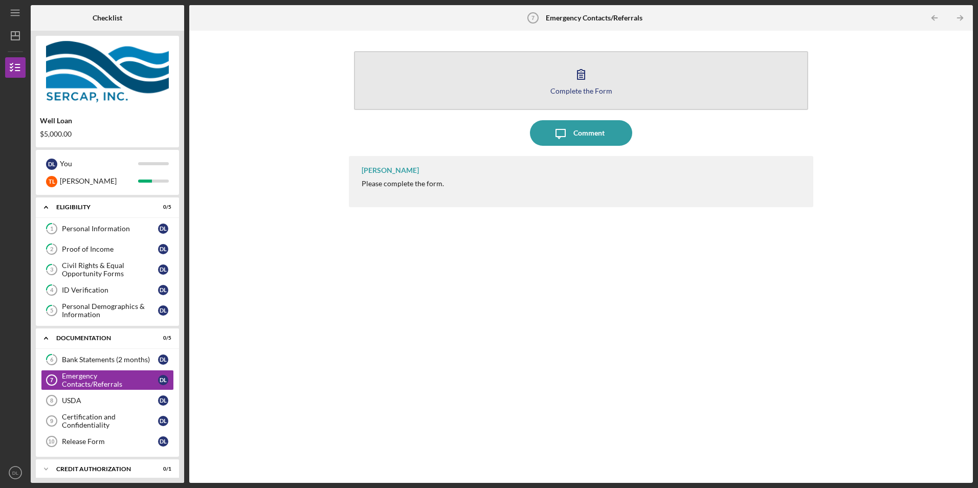
click at [473, 85] on button "Complete the Form Form" at bounding box center [580, 80] width 453 height 59
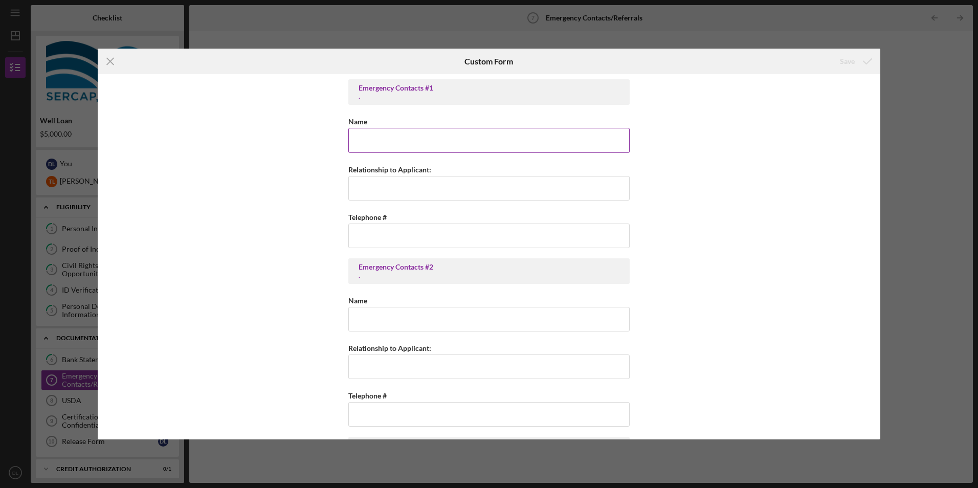
click at [439, 140] on input "Name" at bounding box center [488, 140] width 281 height 25
type input "Craig T LeRay"
click at [432, 177] on input "Relationship to Applicant:" at bounding box center [488, 188] width 281 height 25
type input "Son"
click at [417, 237] on input "Telephone #" at bounding box center [488, 235] width 281 height 25
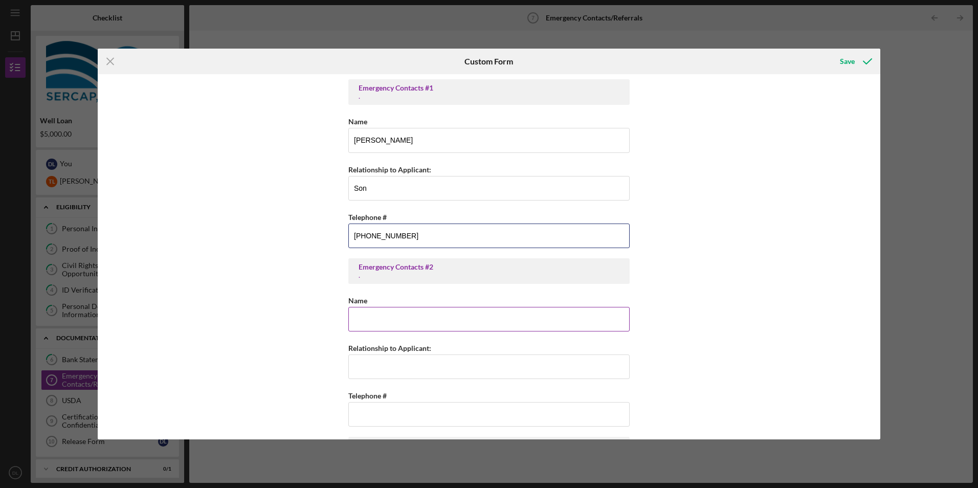
type input "(508) 574-3993"
click at [411, 317] on input "Name" at bounding box center [488, 319] width 281 height 25
type input "Thomas W LeRay"
type input "(978) 249-3464"
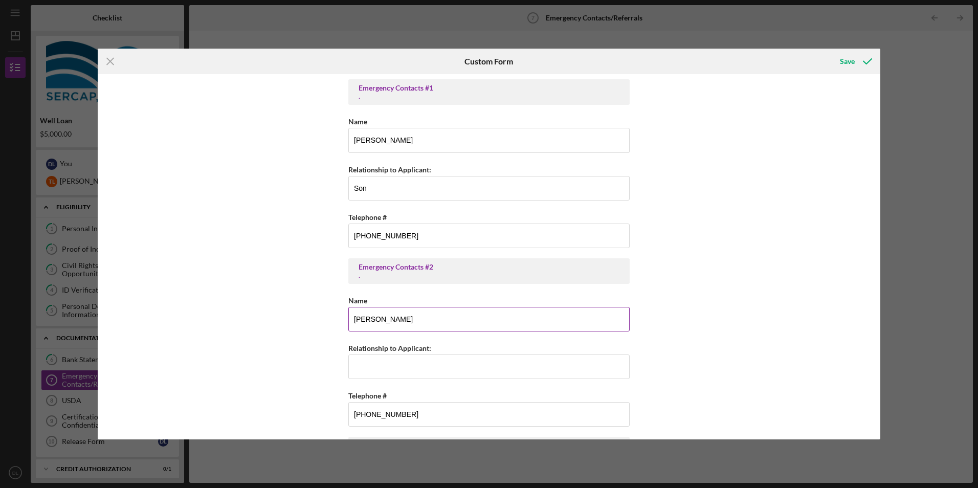
type input "Thomas W LeRay"
type input "t_jwleray56@verizon.net"
type input "(978) 249-3464"
type input "Thomas W LeRay"
type input "t_jwleray56@verizon.net"
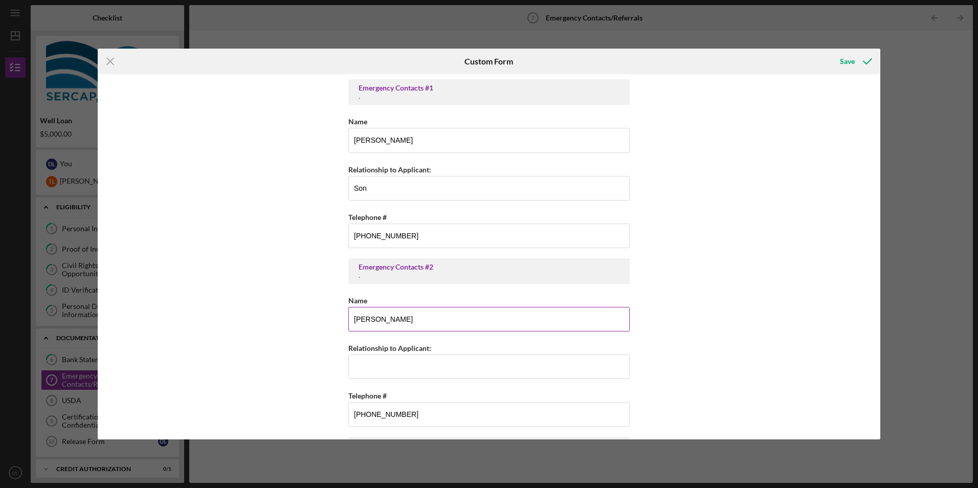
type input "(978) 249-3464"
click at [374, 368] on input "Relationship to Applicant:" at bounding box center [488, 366] width 281 height 25
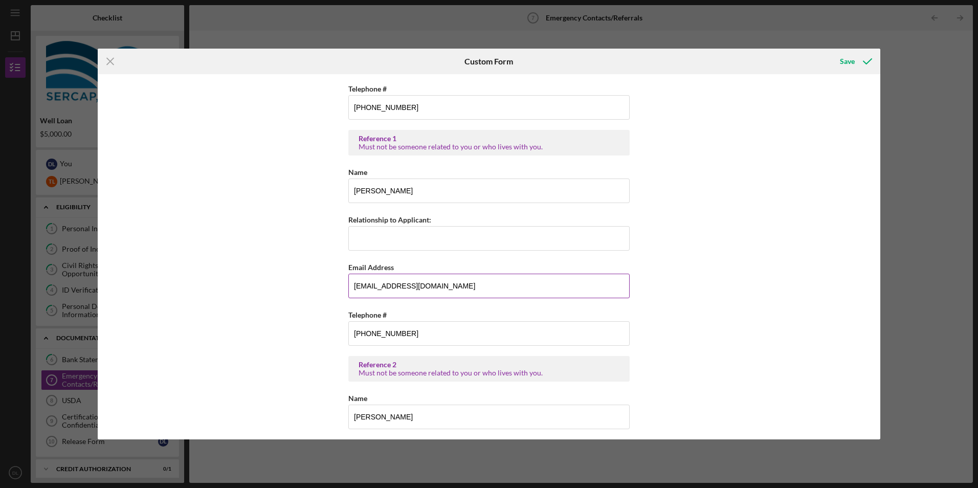
scroll to position [455, 0]
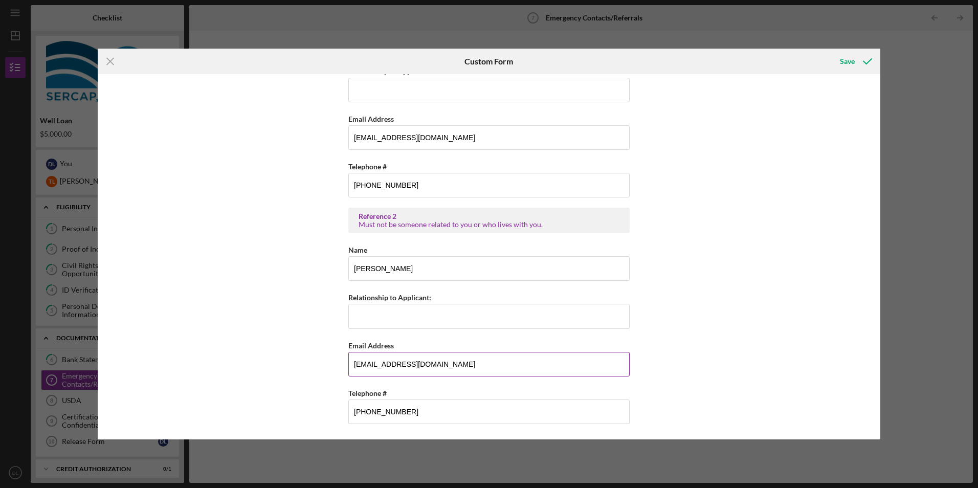
type input "Spouse"
click at [472, 370] on input "t_jwleray56@verizon.net" at bounding box center [488, 364] width 281 height 25
type input "t"
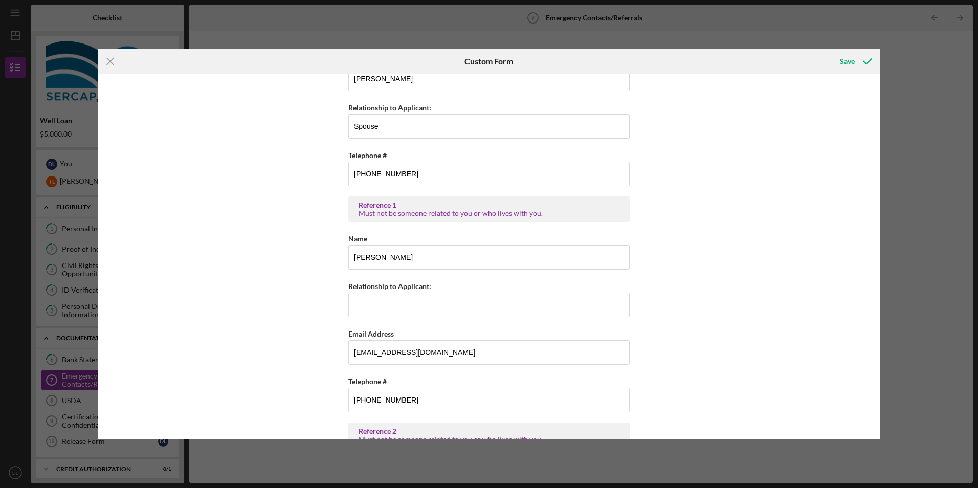
scroll to position [256, 0]
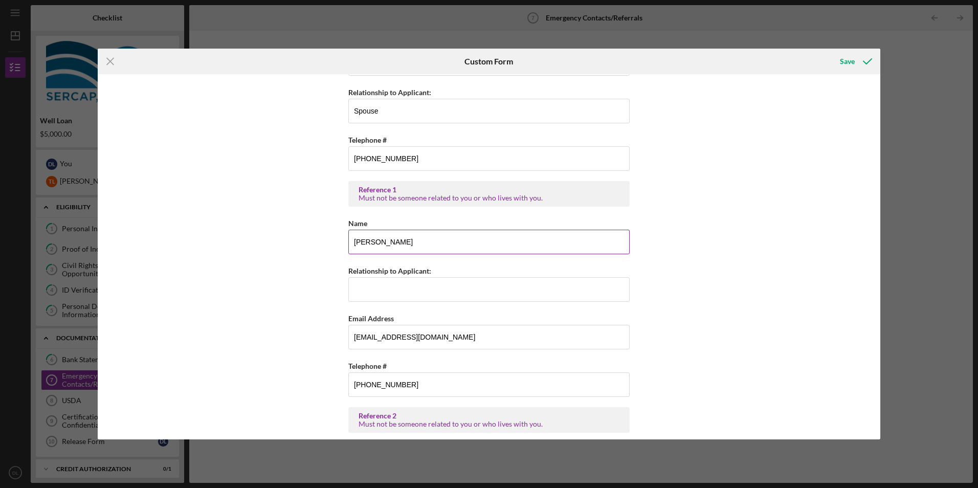
click at [467, 242] on input "Thomas W LeRay" at bounding box center [488, 242] width 281 height 25
type input "T"
click at [460, 324] on div "Email Address" at bounding box center [488, 318] width 281 height 13
click at [460, 337] on input "t_jwleray56@verizon.net" at bounding box center [488, 337] width 281 height 25
type input "t"
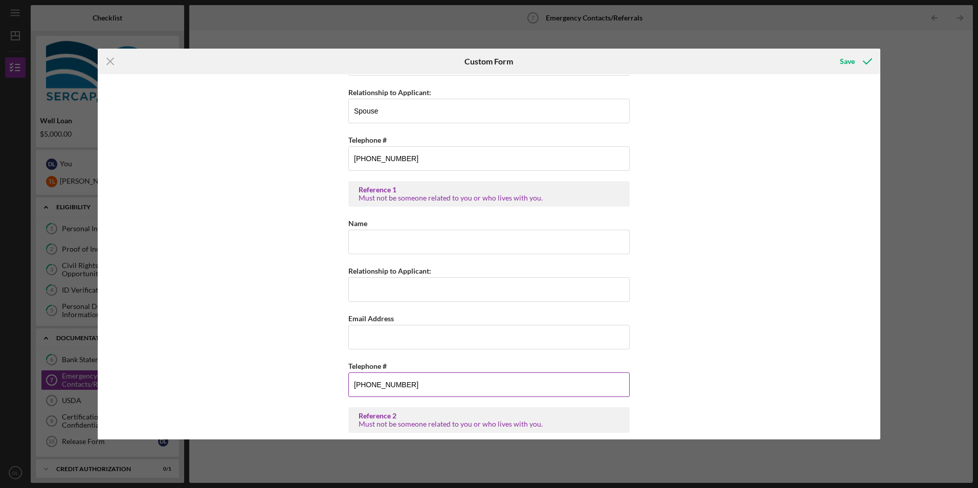
click at [452, 380] on input "(978) 249-3464" at bounding box center [488, 384] width 281 height 25
type input "(9##) ###-####"
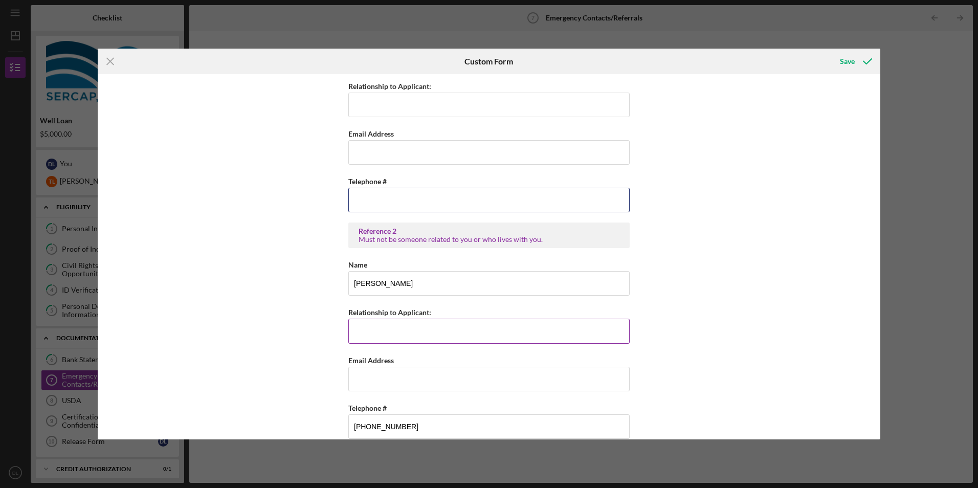
scroll to position [455, 0]
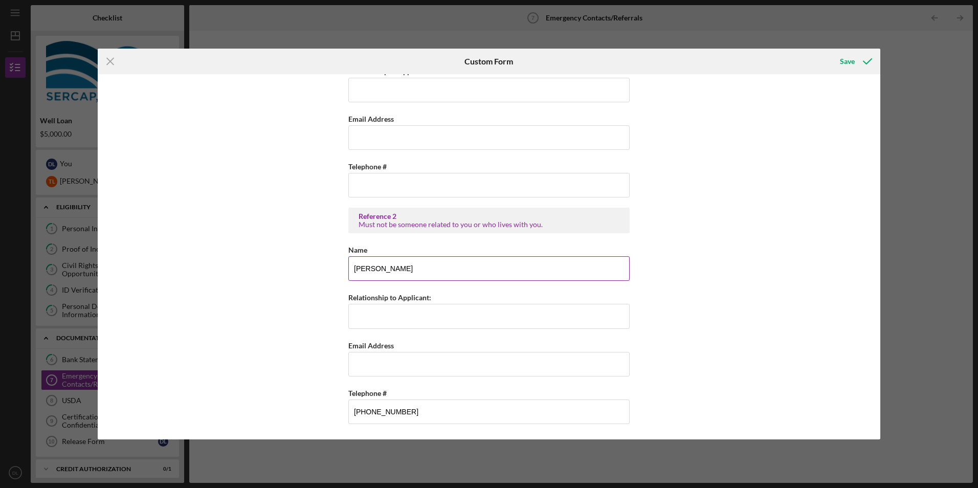
click at [459, 269] on input "Thomas W LeRay" at bounding box center [488, 268] width 281 height 25
type input "T"
click at [443, 409] on input "(978) 249-3464" at bounding box center [488, 411] width 281 height 25
type input "(9##) ###-####"
click at [843, 59] on div "Save" at bounding box center [846, 61] width 15 height 20
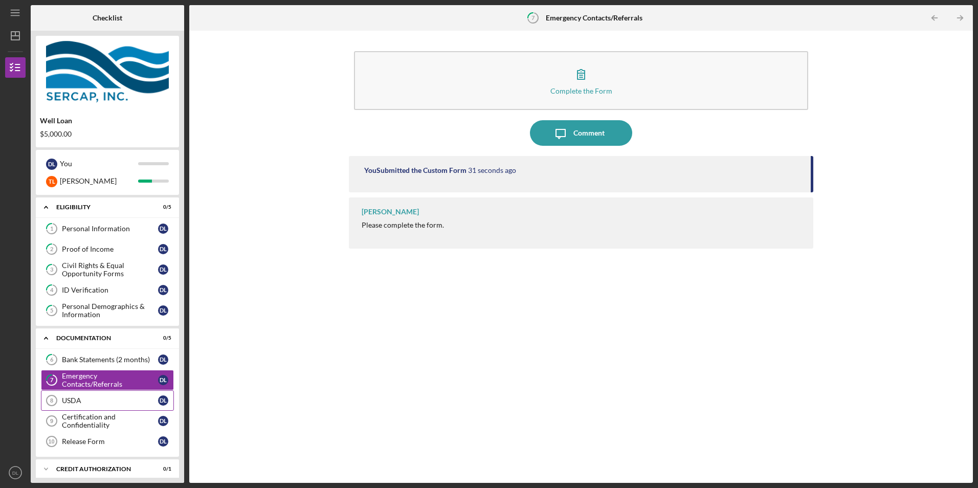
click at [118, 395] on link "USDA 8 USDA D L" at bounding box center [107, 400] width 133 height 20
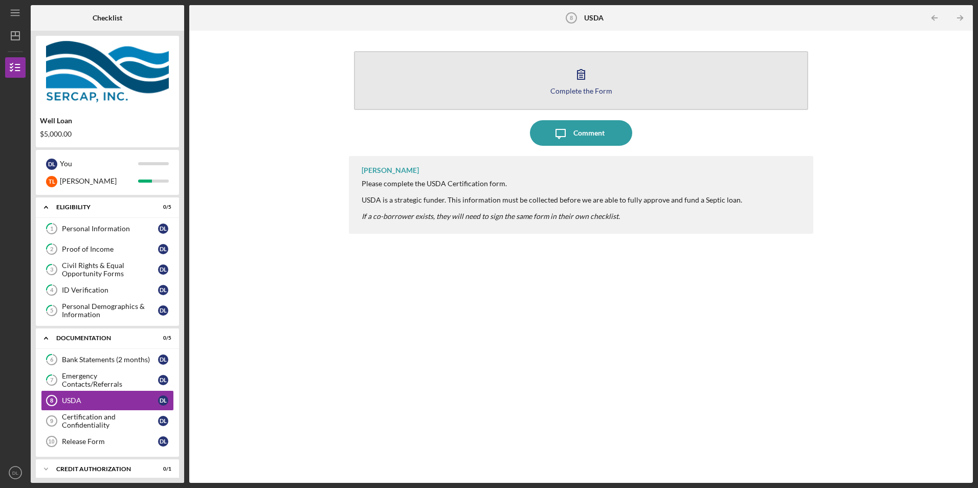
click at [550, 78] on button "Complete the Form Form" at bounding box center [580, 80] width 453 height 59
click at [572, 85] on icon "button" at bounding box center [581, 74] width 26 height 26
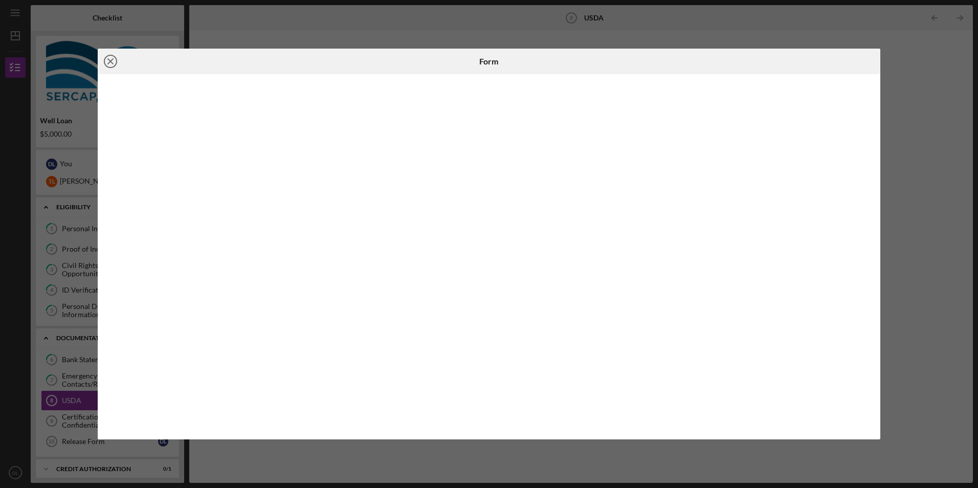
click at [110, 61] on line at bounding box center [110, 61] width 5 height 5
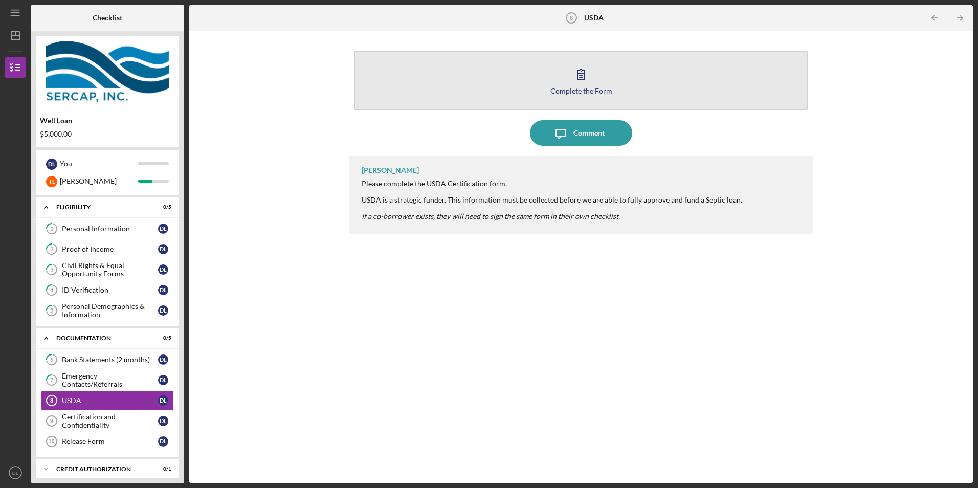
click at [565, 87] on div "Complete the Form" at bounding box center [581, 91] width 62 height 8
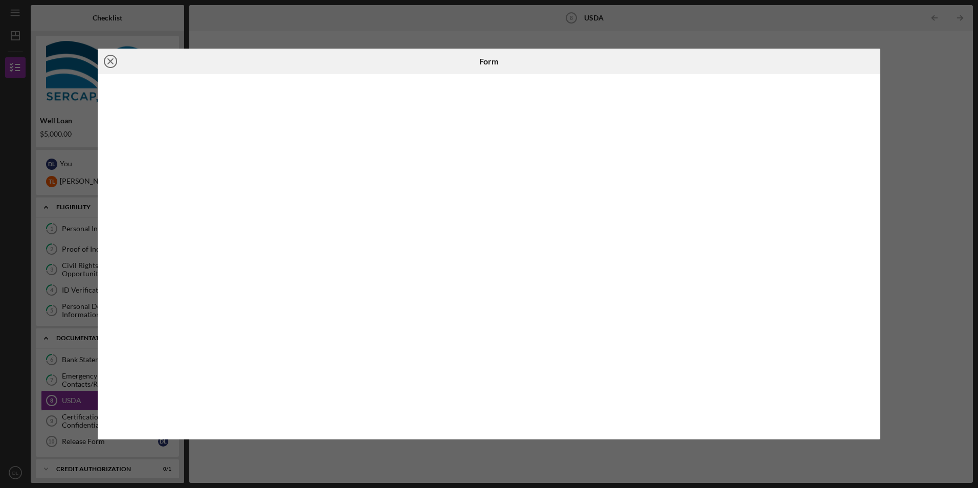
click at [109, 57] on icon "Icon/Close" at bounding box center [111, 62] width 26 height 26
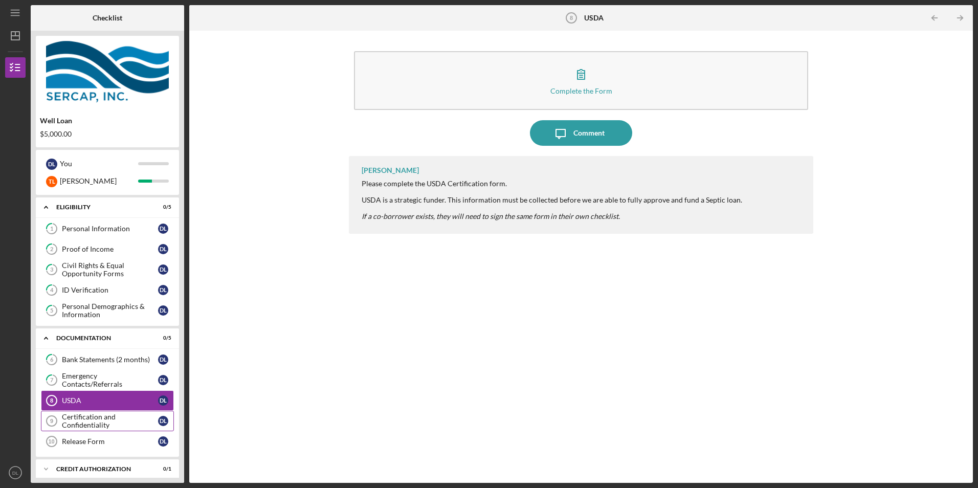
click at [80, 422] on div "Certification and Confidentiality" at bounding box center [110, 421] width 96 height 16
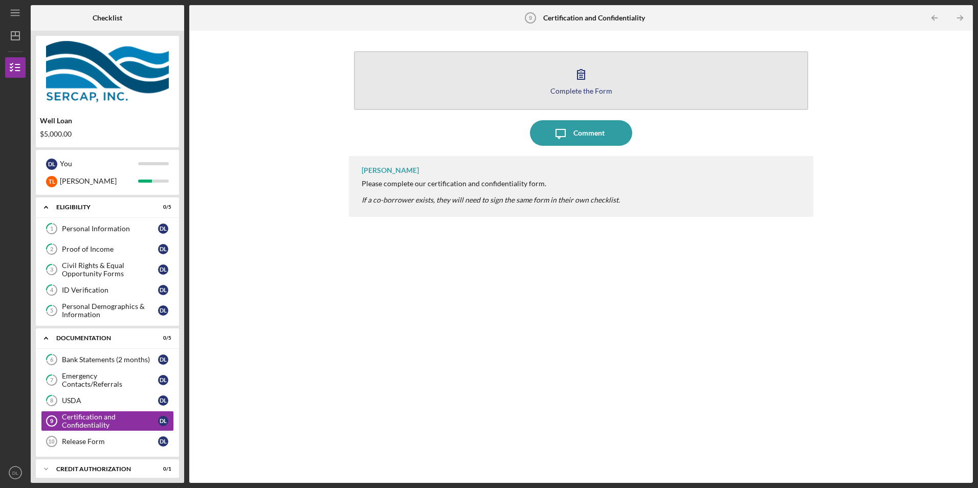
click at [522, 87] on button "Complete the Form Form" at bounding box center [580, 80] width 453 height 59
click at [569, 93] on div "Complete the Form" at bounding box center [581, 91] width 62 height 8
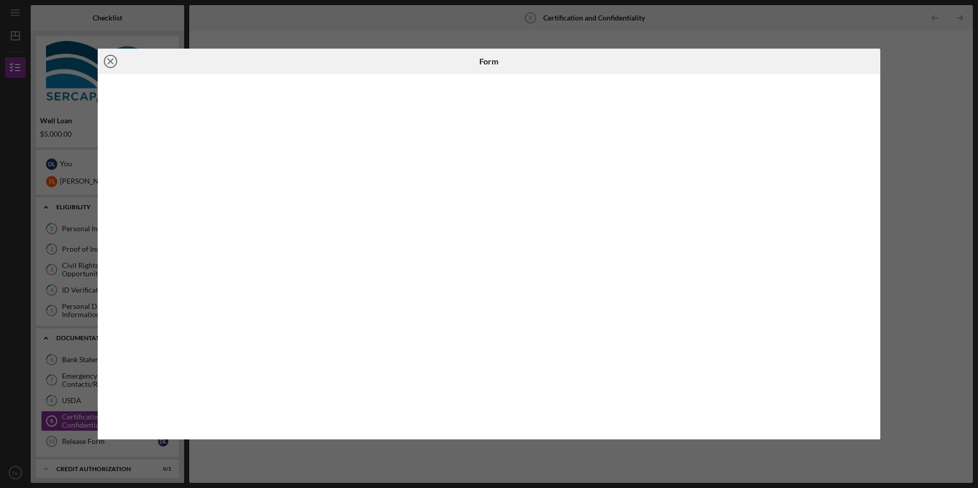
click at [110, 60] on icon "Icon/Close" at bounding box center [111, 62] width 26 height 26
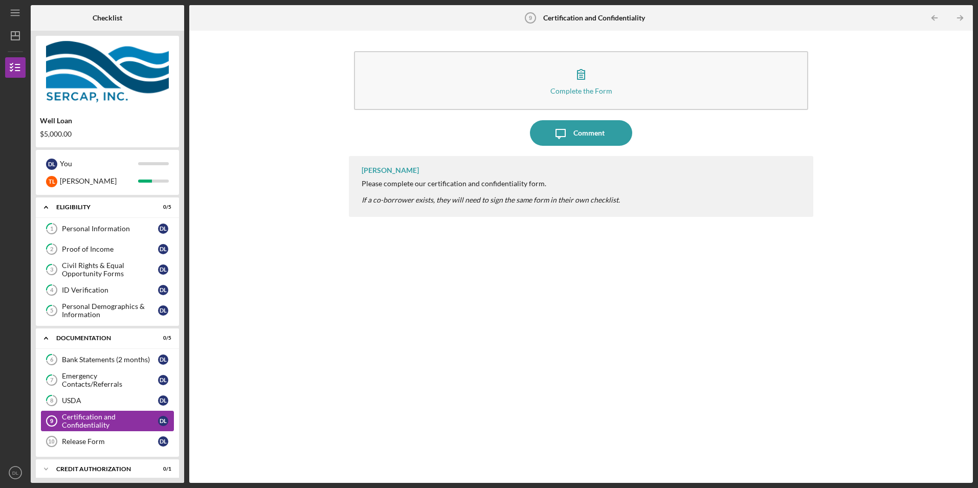
scroll to position [7, 0]
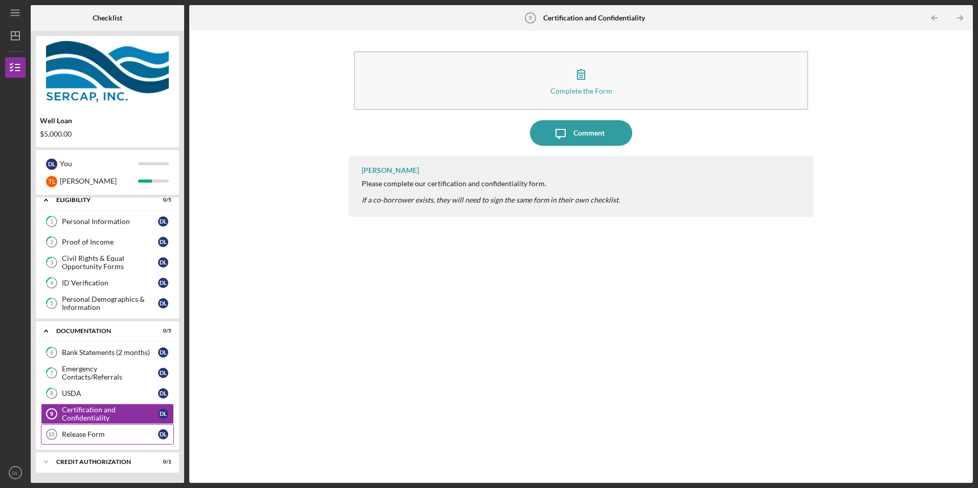
click at [94, 436] on div "Release Form" at bounding box center [110, 434] width 96 height 8
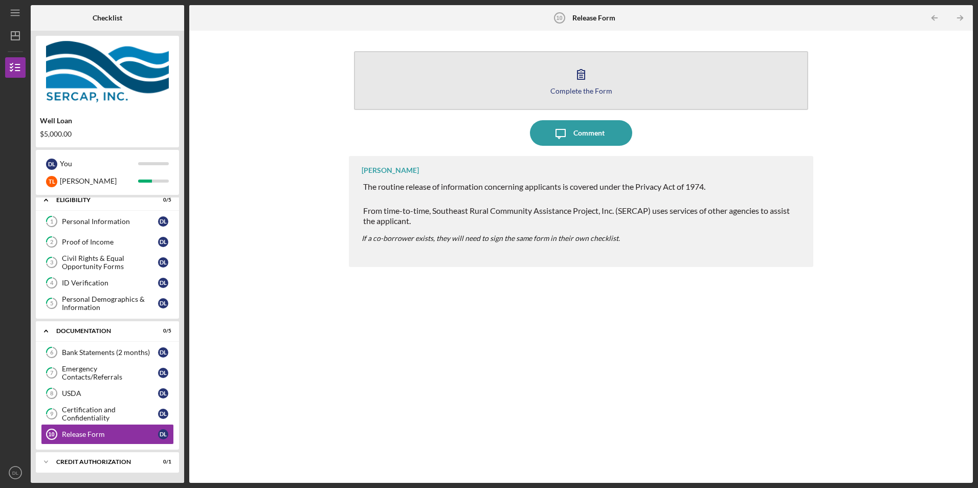
click at [549, 88] on button "Complete the Form Form" at bounding box center [580, 80] width 453 height 59
click at [591, 85] on icon "button" at bounding box center [581, 74] width 26 height 26
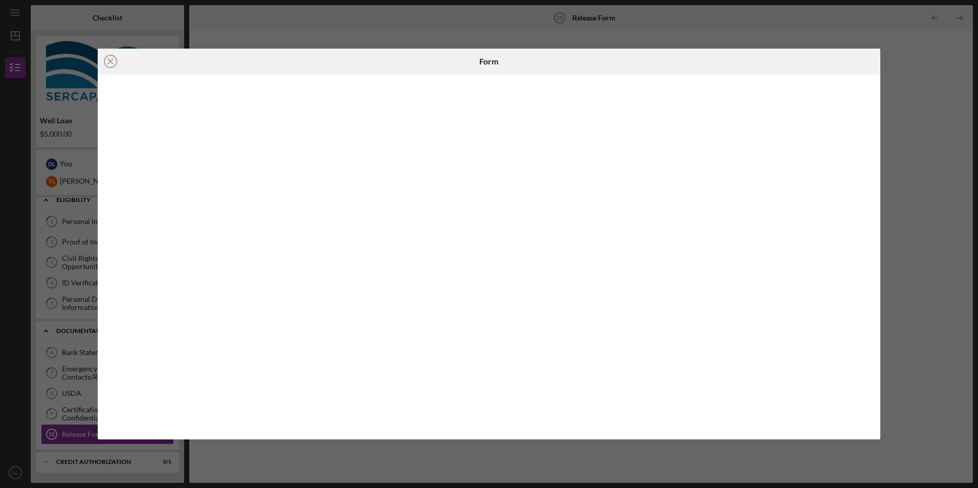
drag, startPoint x: 111, startPoint y: 60, endPoint x: 120, endPoint y: 80, distance: 22.0
click at [112, 61] on icon "Icon/Close" at bounding box center [111, 62] width 26 height 26
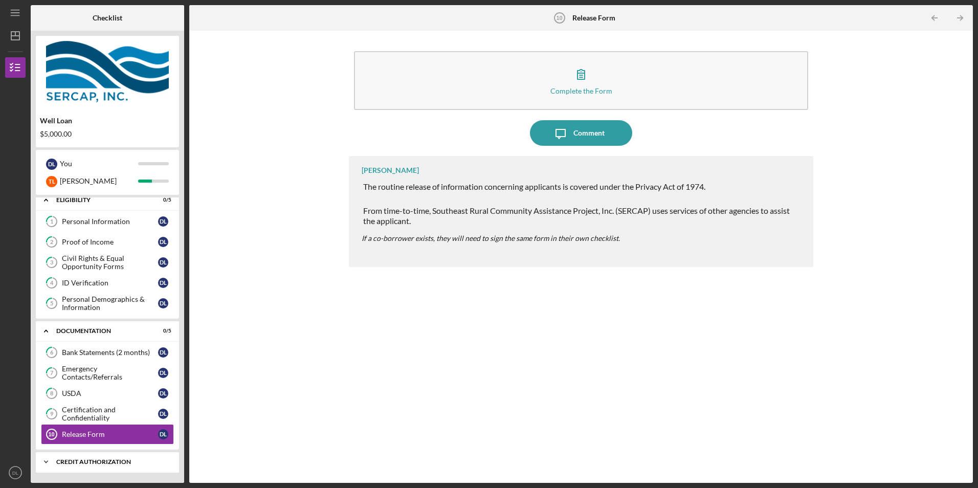
click at [103, 463] on div "CREDIT AUTHORIZATION" at bounding box center [111, 462] width 110 height 6
drag, startPoint x: 975, startPoint y: 419, endPoint x: 977, endPoint y: 433, distance: 13.4
click at [977, 430] on html "Icon/Menu Release Form 10 Release Form Checklist Well Loan $5,000.00 D L You T …" at bounding box center [489, 244] width 978 height 488
click at [63, 460] on div "CREDIT AUTHORIZATION" at bounding box center [111, 462] width 110 height 6
click at [15, 29] on icon "Icon/Dashboard" at bounding box center [16, 36] width 26 height 26
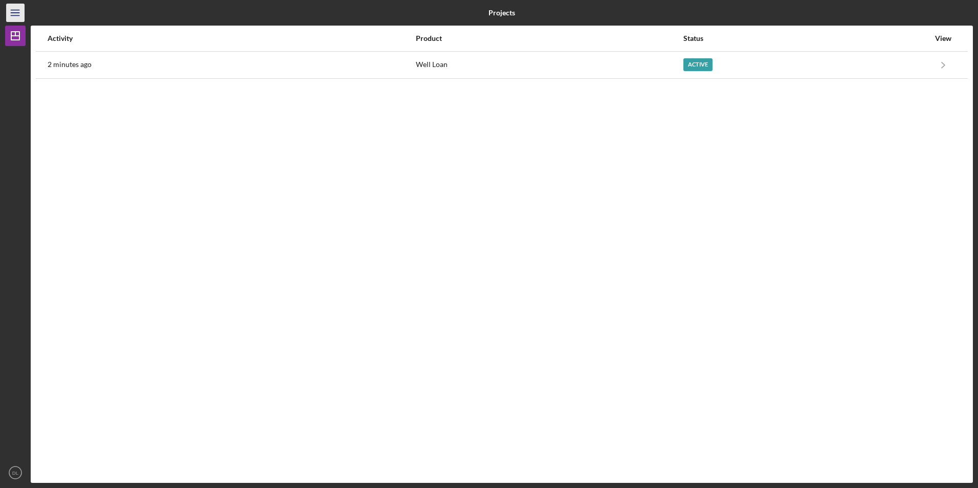
click at [10, 8] on icon "Icon/Menu" at bounding box center [15, 13] width 23 height 23
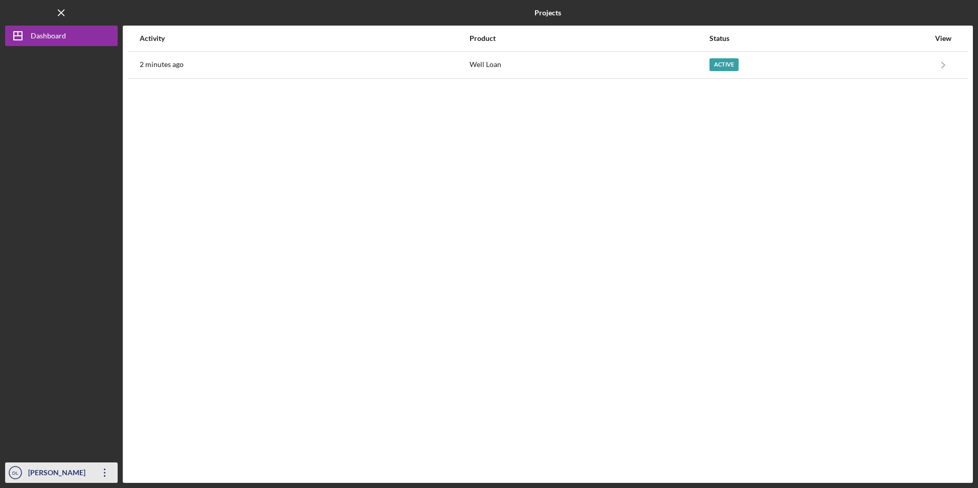
click at [56, 472] on div "Debra LeRay" at bounding box center [59, 473] width 66 height 23
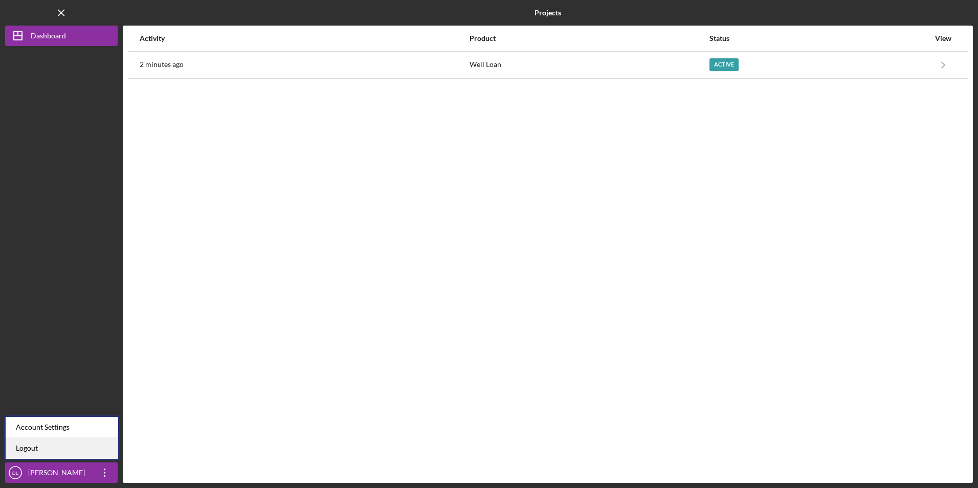
click at [44, 445] on link "Logout" at bounding box center [62, 448] width 112 height 21
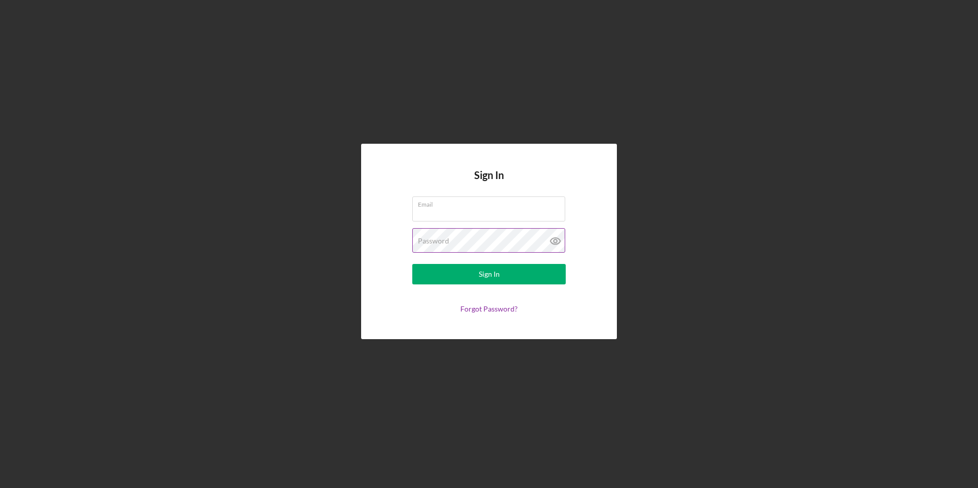
type input "Debra LeRay"
